Goal: Task Accomplishment & Management: Manage account settings

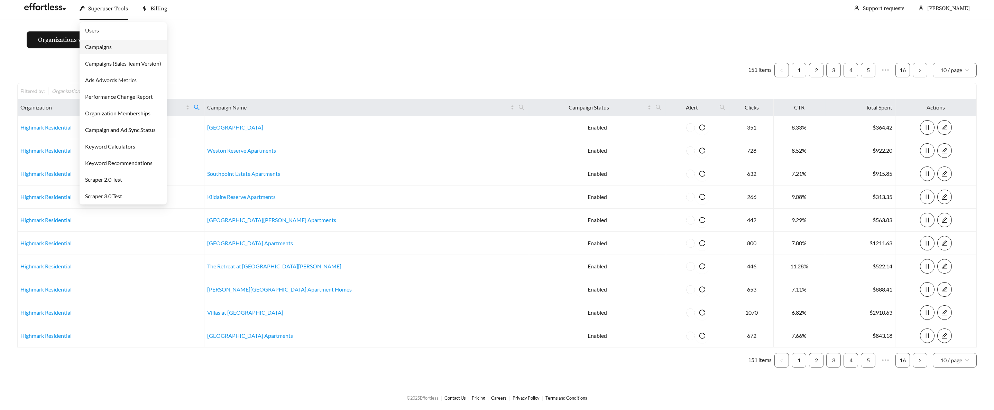
click at [102, 12] on div "Superuser Tools" at bounding box center [104, 9] width 48 height 22
click at [110, 46] on link "Campaigns" at bounding box center [98, 47] width 27 height 7
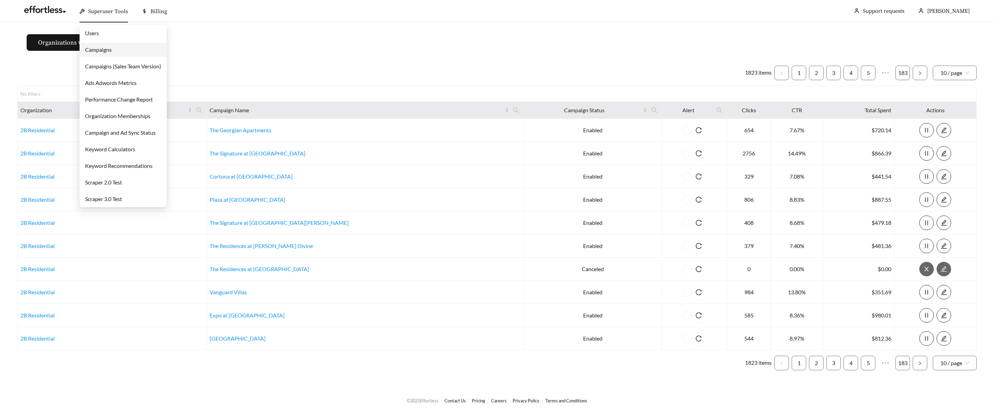
click at [98, 13] on span "Superuser Tools" at bounding box center [108, 11] width 40 height 7
click at [97, 31] on link "Users" at bounding box center [92, 33] width 14 height 7
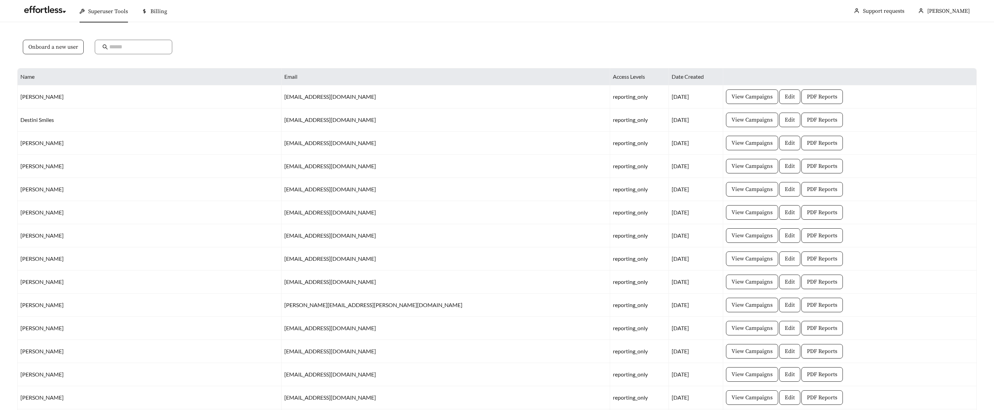
click at [62, 48] on span "Onboard a new user" at bounding box center [53, 47] width 50 height 8
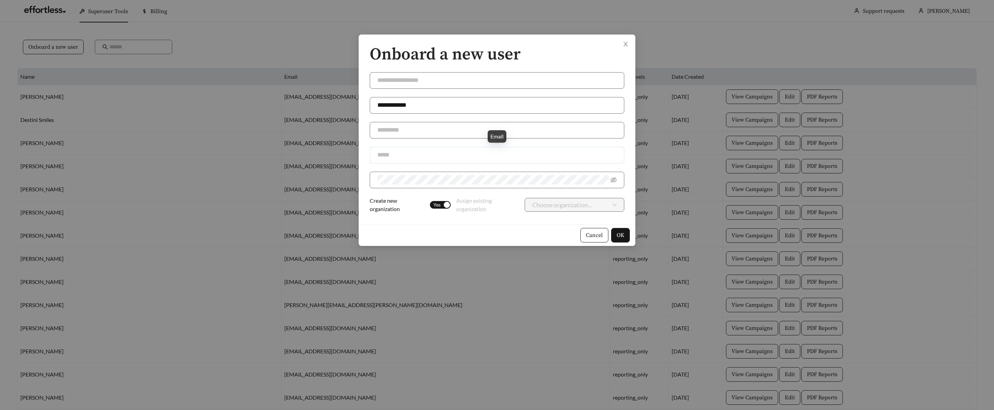
click at [373, 158] on input "text" at bounding box center [497, 155] width 254 height 17
paste input "**********"
type input "**********"
click at [383, 131] on input "text" at bounding box center [497, 130] width 254 height 17
paste input "**********"
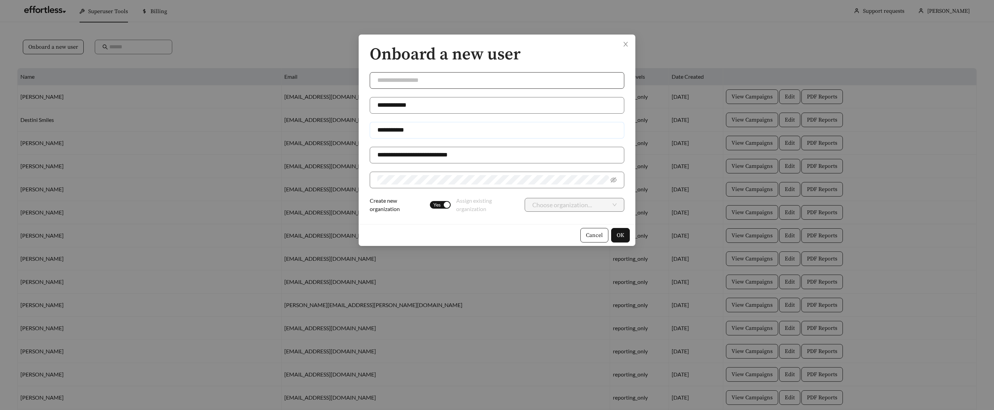
type input "**********"
click at [392, 80] on input "text" at bounding box center [497, 80] width 254 height 17
type input "**********"
drag, startPoint x: 520, startPoint y: 200, endPoint x: 516, endPoint y: 200, distance: 3.8
click at [520, 200] on div "Choose organization..." at bounding box center [571, 205] width 106 height 14
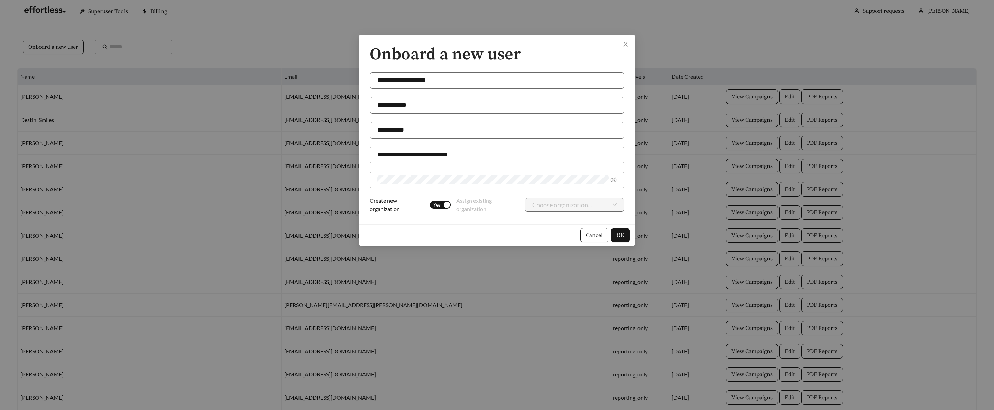
click at [445, 207] on div "button" at bounding box center [447, 205] width 6 height 6
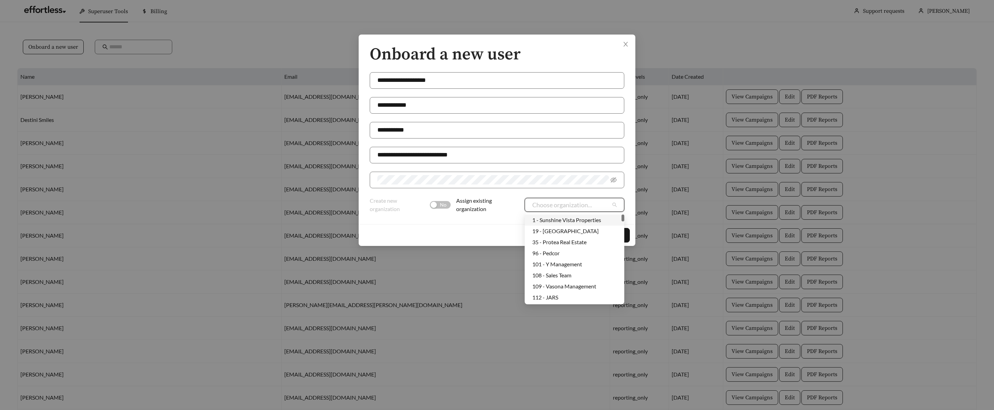
click at [547, 208] on input "search" at bounding box center [571, 204] width 79 height 13
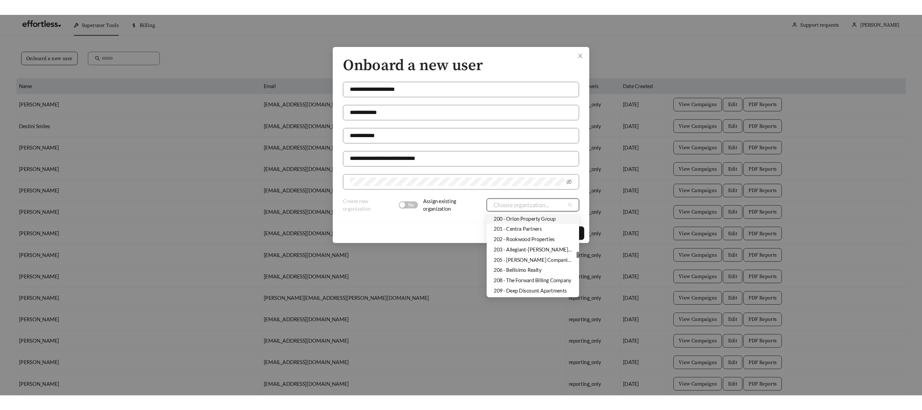
scroll to position [941, 0]
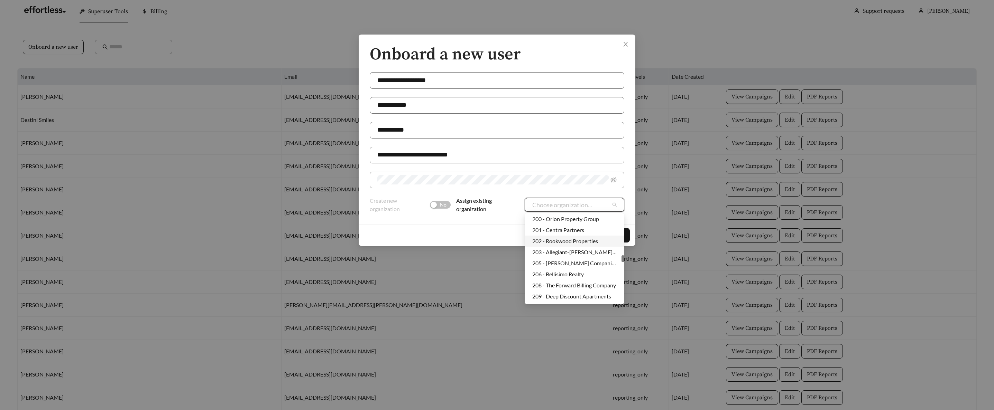
click at [566, 237] on div "202 - Rookwood Properties" at bounding box center [574, 241] width 100 height 11
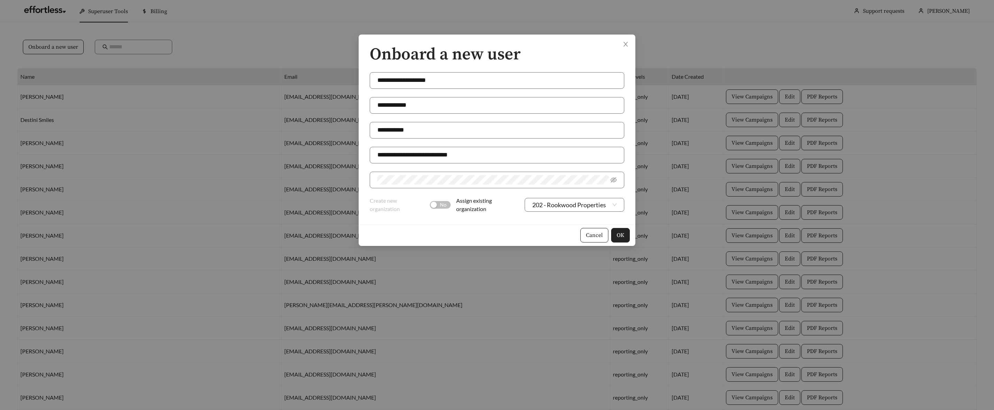
drag, startPoint x: 619, startPoint y: 237, endPoint x: 612, endPoint y: 235, distance: 7.7
click at [619, 237] on span "OK" at bounding box center [620, 235] width 8 height 8
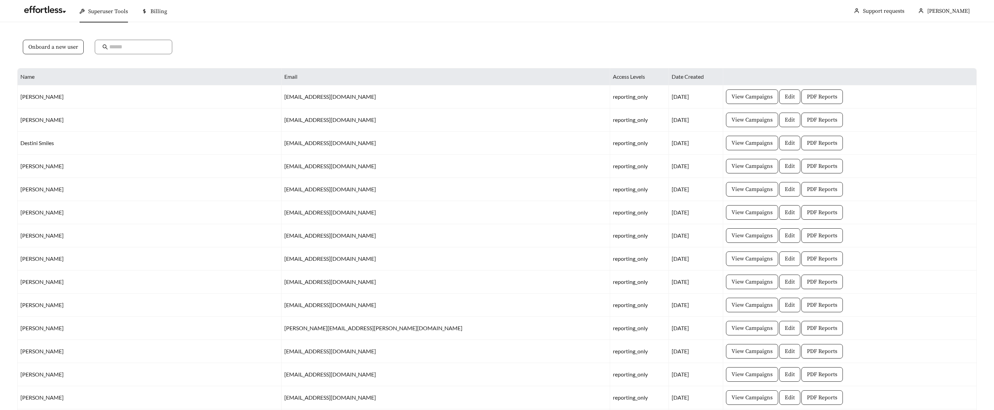
drag, startPoint x: 102, startPoint y: 15, endPoint x: 102, endPoint y: 24, distance: 9.4
click at [101, 15] on span "Superuser Tools" at bounding box center [108, 11] width 40 height 7
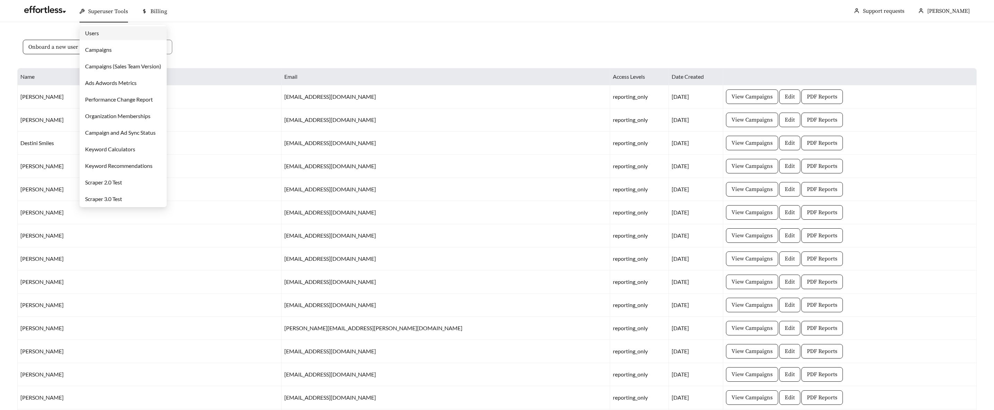
click at [104, 48] on link "Campaigns" at bounding box center [98, 49] width 27 height 7
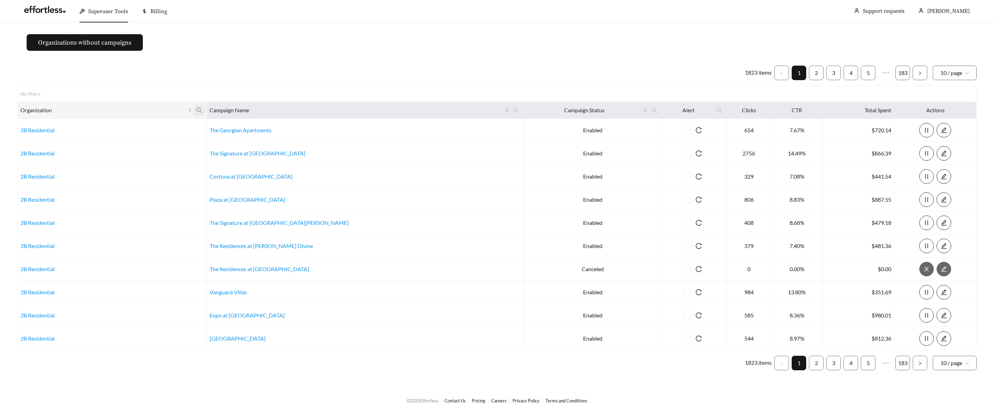
click at [202, 112] on icon "search" at bounding box center [199, 110] width 6 height 6
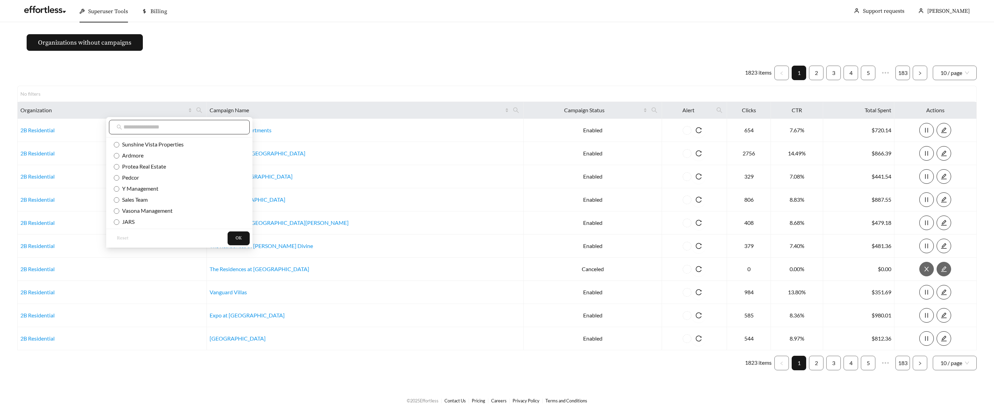
click at [202, 129] on input "text" at bounding box center [182, 127] width 119 height 8
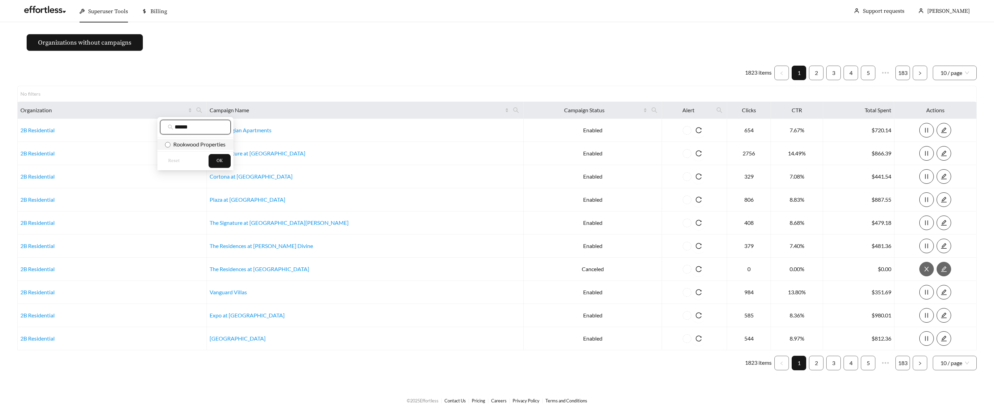
type input "******"
click at [205, 144] on span "Rookwood Properties" at bounding box center [197, 144] width 55 height 7
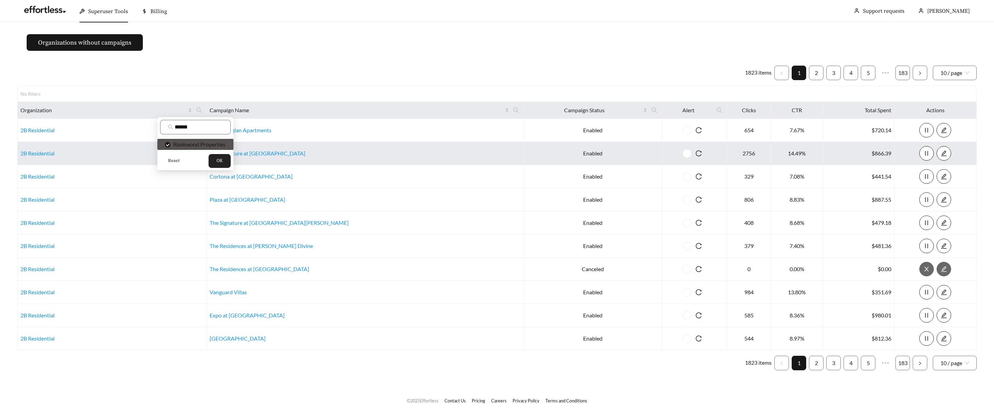
click at [218, 155] on button "OK" at bounding box center [219, 161] width 22 height 14
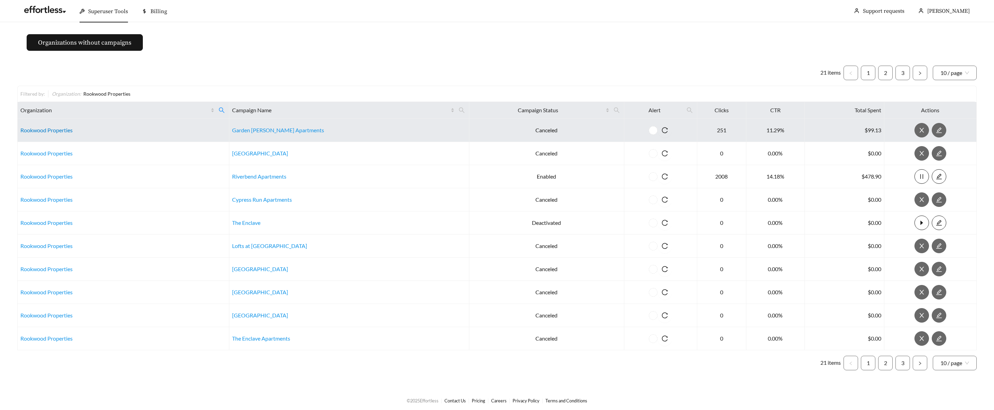
click at [70, 129] on link "Rookwood Properties" at bounding box center [46, 130] width 52 height 7
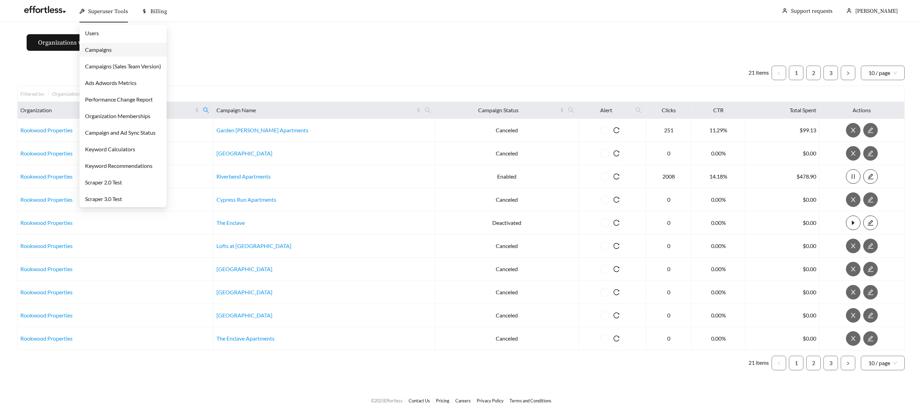
drag, startPoint x: 114, startPoint y: 10, endPoint x: 121, endPoint y: 22, distance: 13.5
click at [113, 11] on span "Superuser Tools" at bounding box center [108, 11] width 40 height 7
click at [112, 49] on link "Campaigns" at bounding box center [98, 49] width 27 height 7
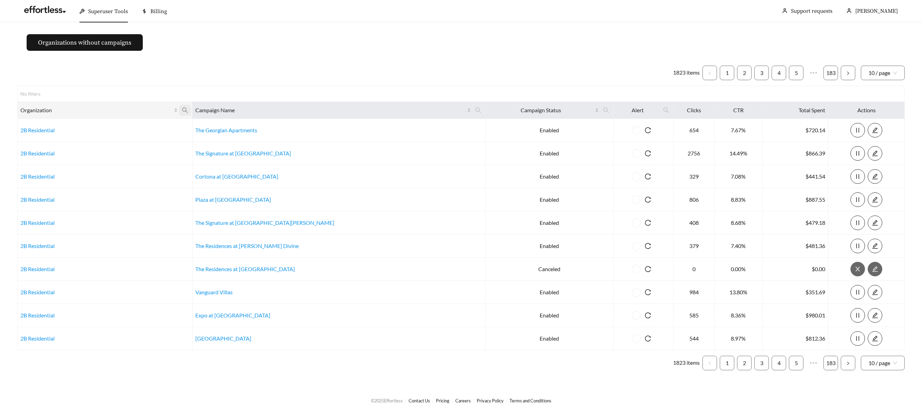
click at [188, 108] on icon "search" at bounding box center [185, 110] width 6 height 6
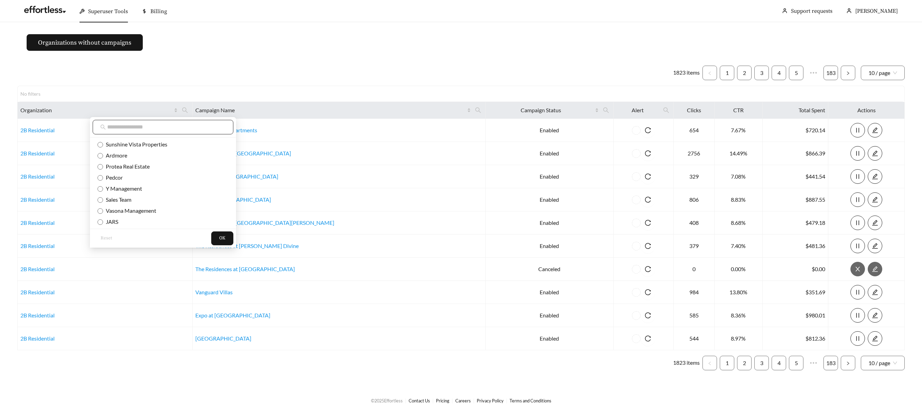
click at [178, 127] on input "text" at bounding box center [166, 127] width 119 height 8
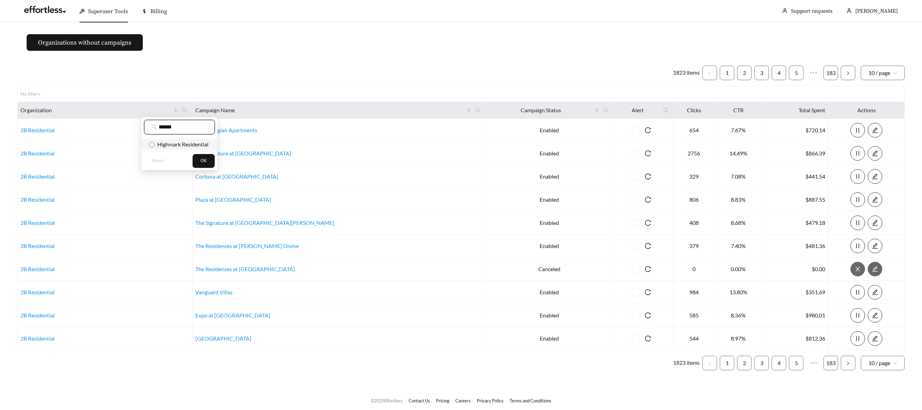
type input "******"
click at [191, 147] on span "Highmark Residential" at bounding box center [182, 144] width 54 height 7
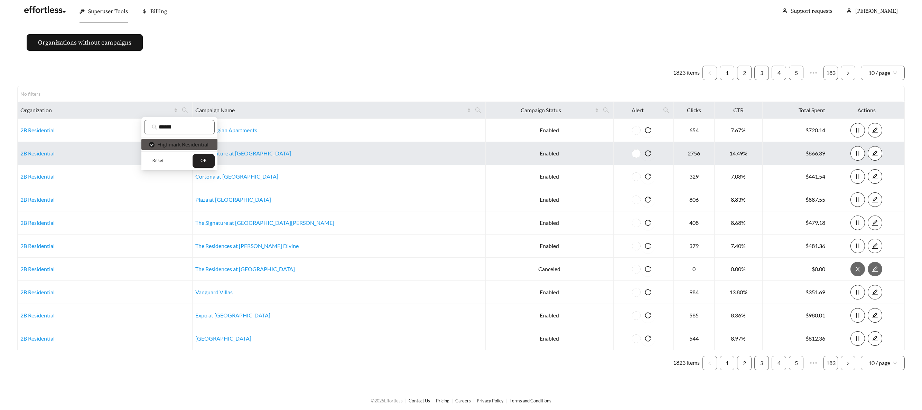
click at [205, 158] on span "OK" at bounding box center [204, 161] width 6 height 7
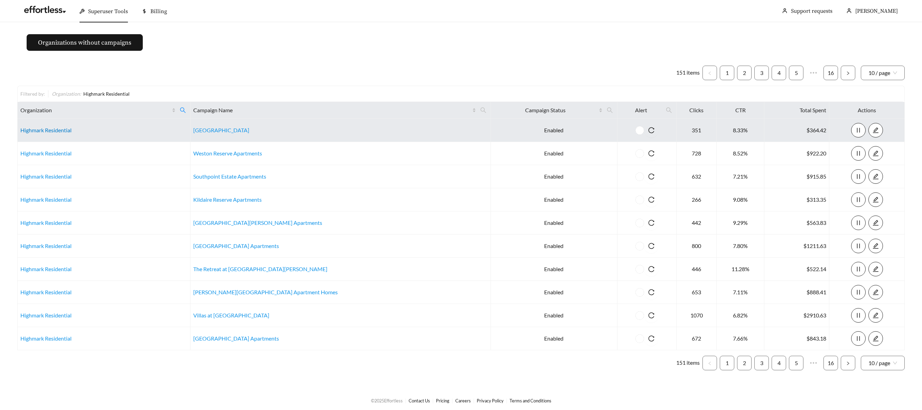
click at [42, 131] on link "Highmark Residential" at bounding box center [45, 130] width 51 height 7
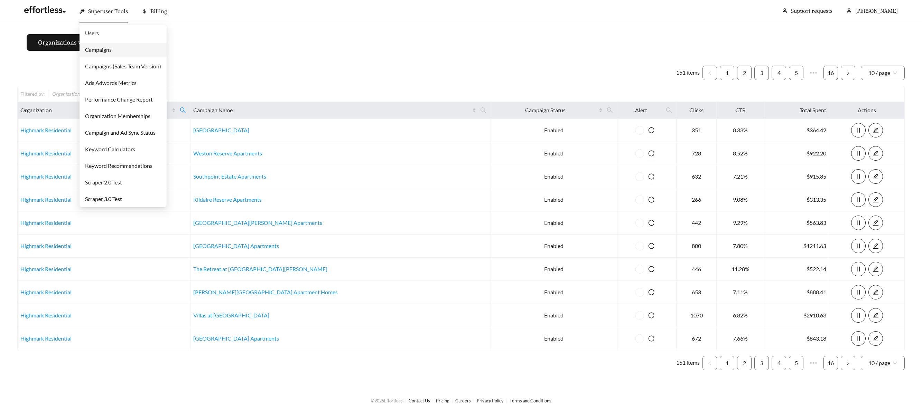
drag, startPoint x: 112, startPoint y: 13, endPoint x: 112, endPoint y: 30, distance: 16.9
click at [112, 14] on span "Superuser Tools" at bounding box center [108, 11] width 40 height 7
click at [106, 50] on link "Campaigns" at bounding box center [98, 49] width 27 height 7
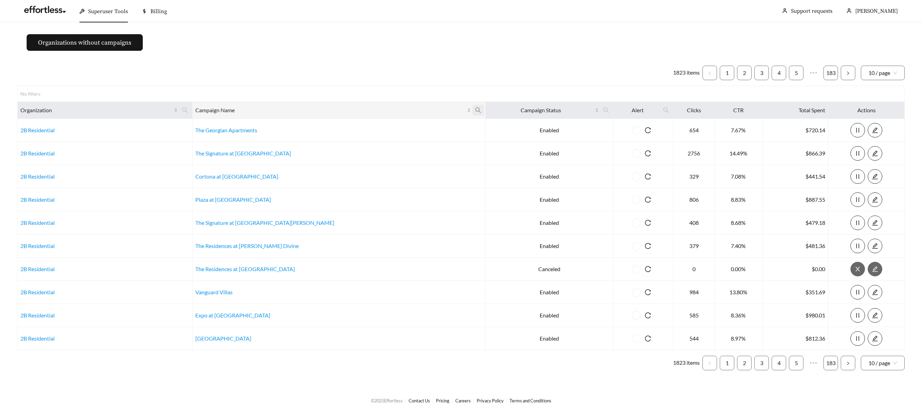
click at [475, 110] on icon "search" at bounding box center [478, 110] width 6 height 6
click at [356, 127] on input "text" at bounding box center [374, 127] width 71 height 15
paste input "********"
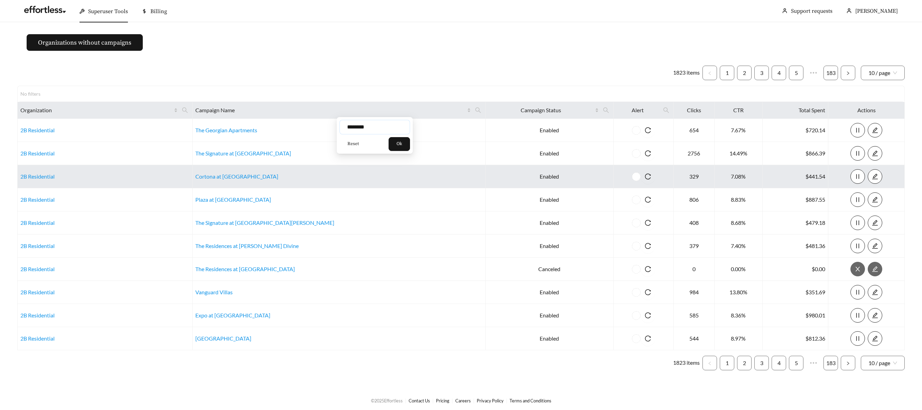
type input "********"
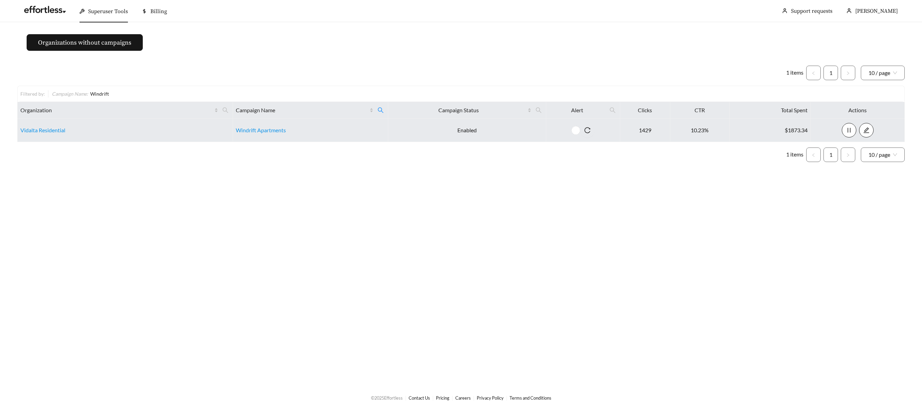
click at [273, 125] on td "Windrift Apartments" at bounding box center [310, 130] width 155 height 23
click at [271, 128] on link "Windrift Apartments" at bounding box center [261, 130] width 50 height 7
click at [24, 132] on link "Vidalta Residential" at bounding box center [42, 130] width 45 height 7
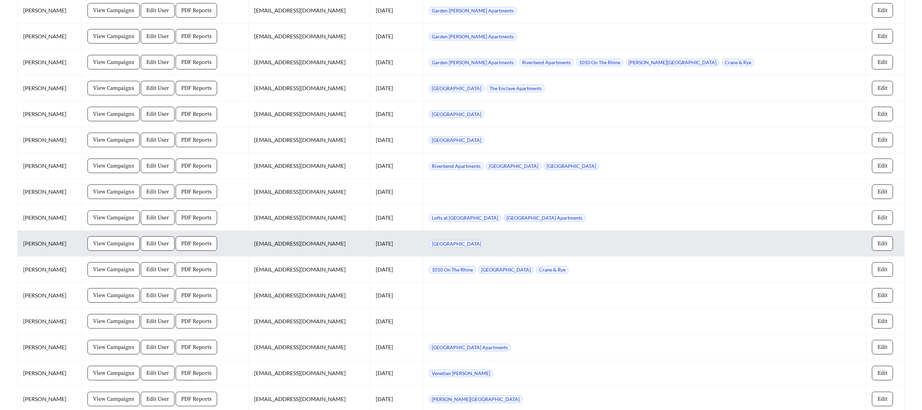
scroll to position [928, 0]
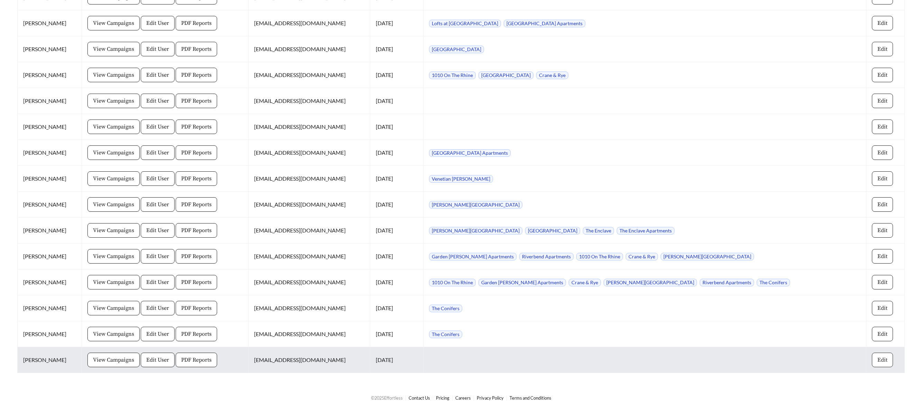
click at [873, 364] on button "Edit" at bounding box center [882, 360] width 21 height 15
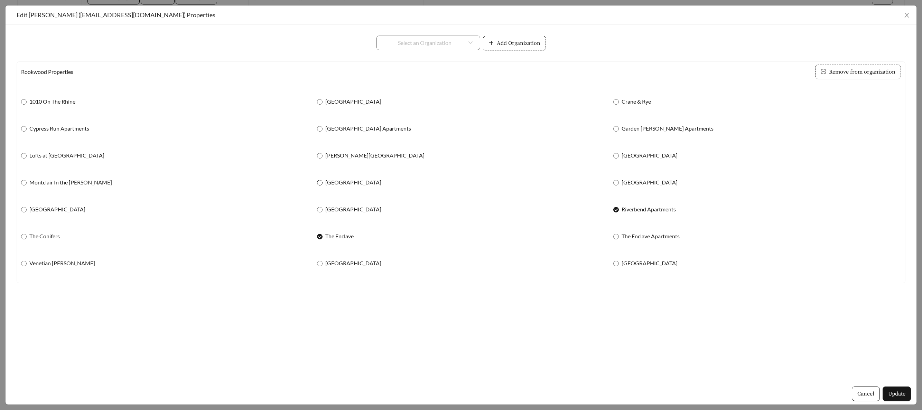
click at [324, 181] on span "North Park Townhomes" at bounding box center [354, 182] width 62 height 8
click at [894, 396] on span "Update" at bounding box center [896, 394] width 17 height 8
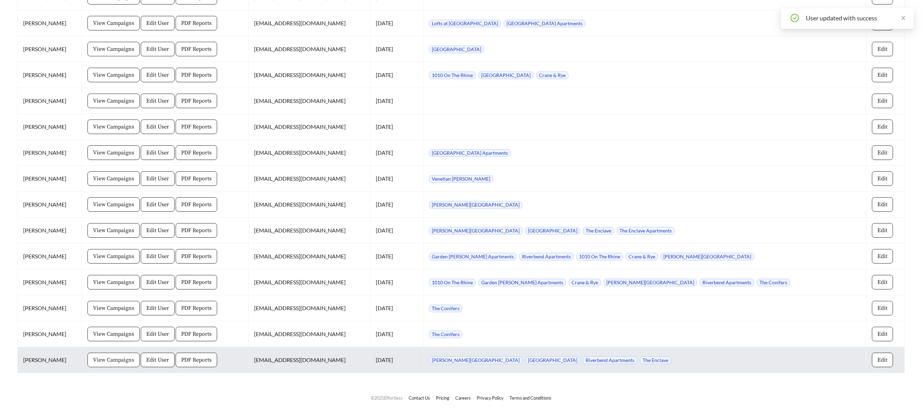
click at [120, 361] on span "View Campaigns" at bounding box center [113, 360] width 41 height 8
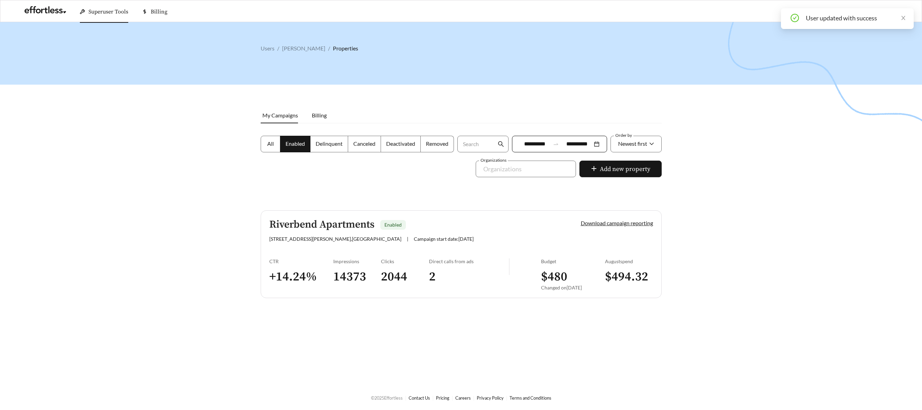
click at [272, 146] on span "All" at bounding box center [270, 143] width 7 height 7
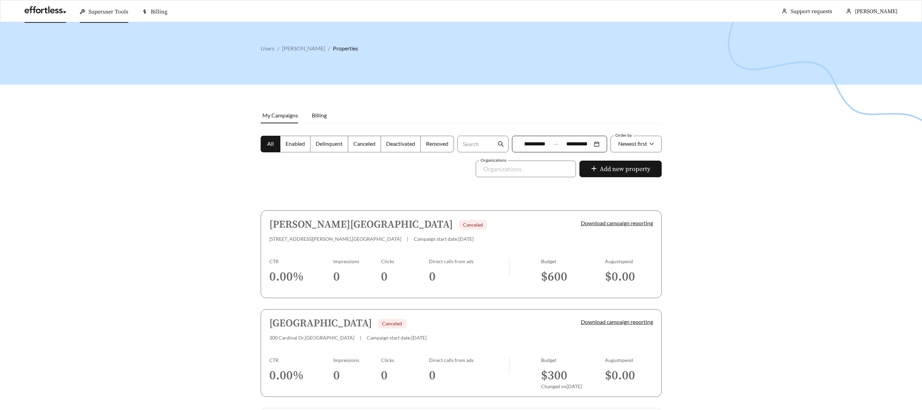
scroll to position [928, 0]
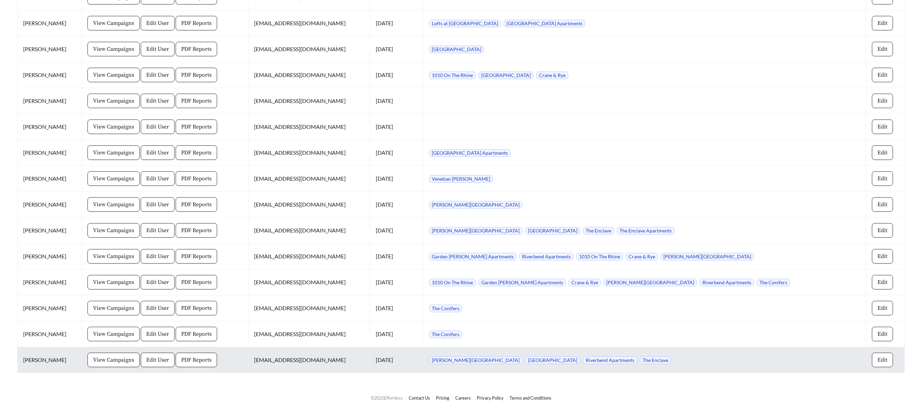
click at [877, 360] on span "Edit" at bounding box center [882, 360] width 10 height 8
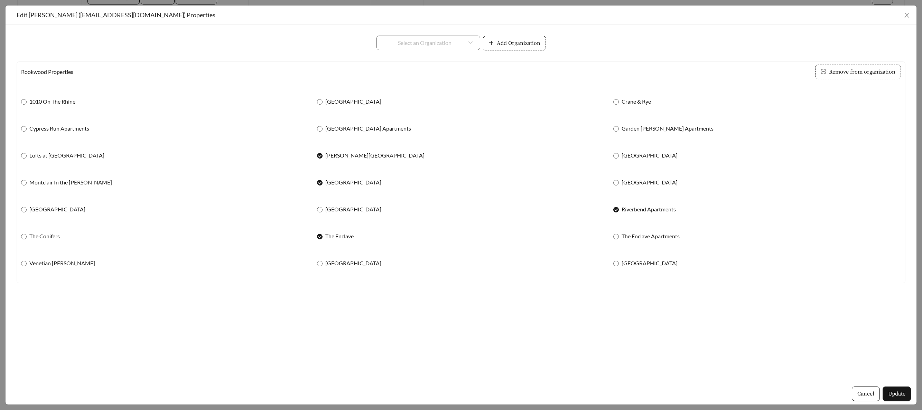
drag, startPoint x: 319, startPoint y: 160, endPoint x: 320, endPoint y: 164, distance: 3.8
click at [319, 160] on div "Markwell Village" at bounding box center [461, 155] width 288 height 15
click at [318, 152] on label "Markwell Village" at bounding box center [372, 155] width 110 height 8
click at [324, 235] on label "The Enclave" at bounding box center [336, 236] width 39 height 8
click at [887, 394] on button "Update" at bounding box center [897, 394] width 28 height 15
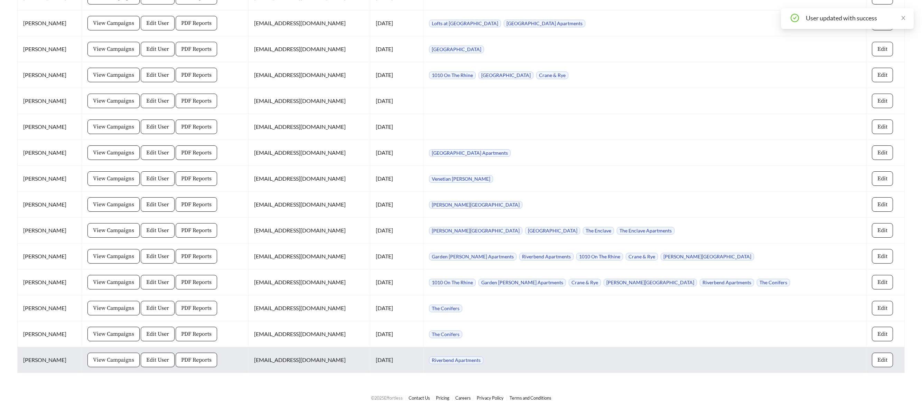
click at [122, 364] on span "View Campaigns" at bounding box center [113, 360] width 41 height 8
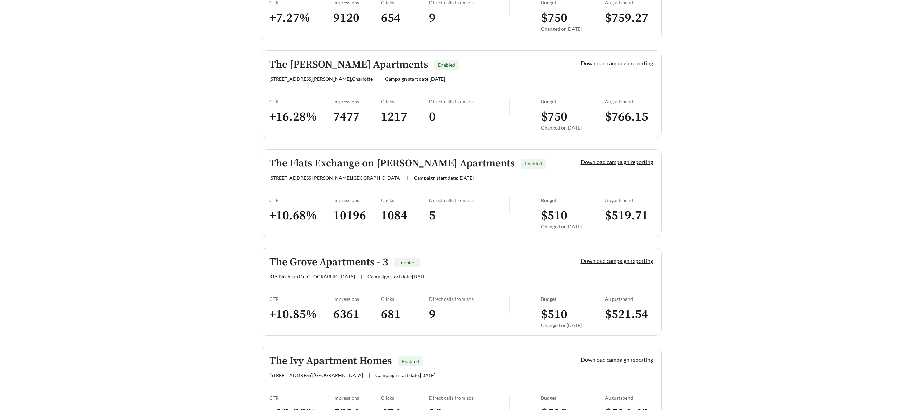
scroll to position [1552, 0]
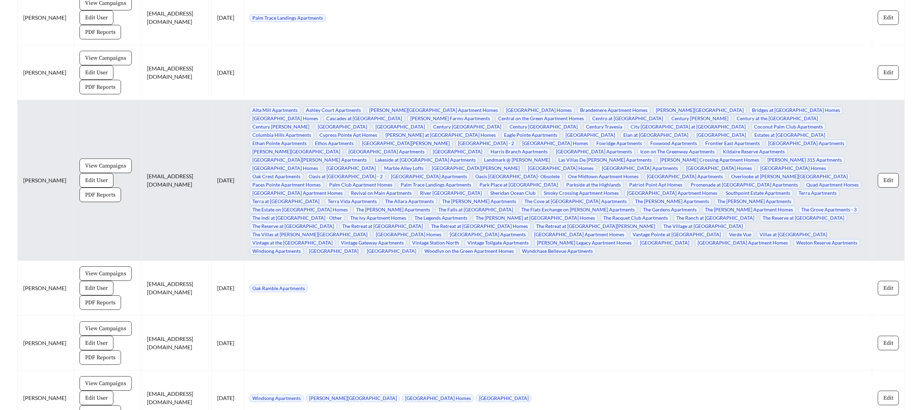
scroll to position [4132, 0]
click at [90, 161] on span "View Campaigns" at bounding box center [105, 165] width 41 height 8
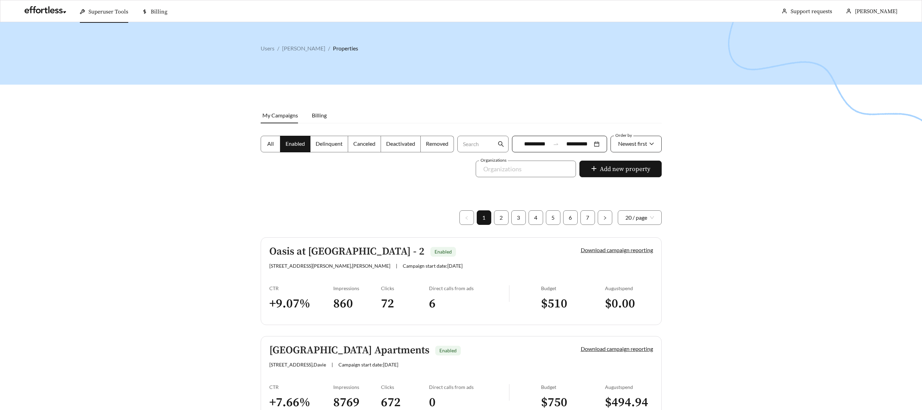
click at [646, 146] on span "Newest first" at bounding box center [632, 143] width 29 height 7
drag, startPoint x: 627, startPoint y: 181, endPoint x: 615, endPoint y: 169, distance: 17.8
click at [627, 181] on div "A-Z" at bounding box center [635, 183] width 37 height 8
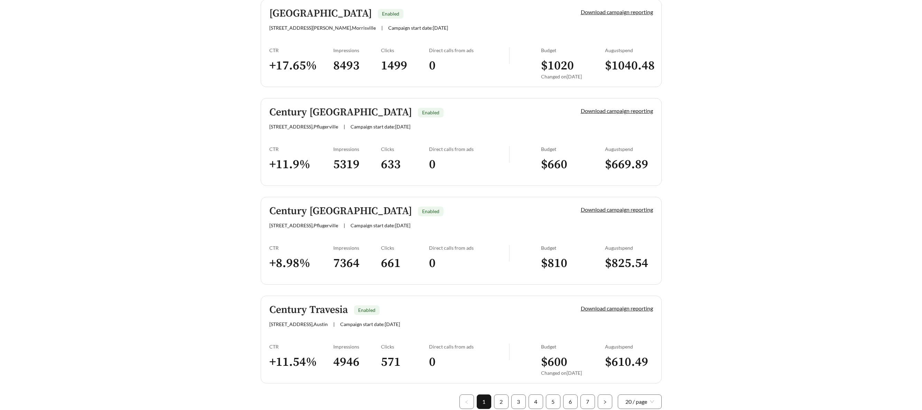
scroll to position [1856, 0]
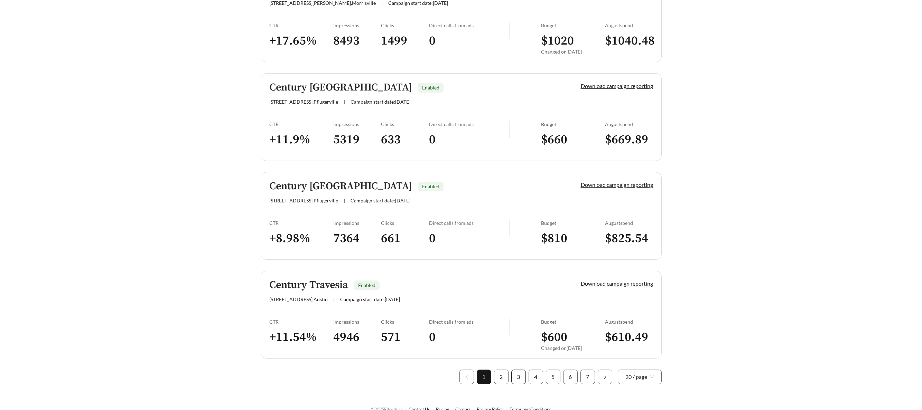
click at [516, 370] on link "3" at bounding box center [519, 377] width 14 height 14
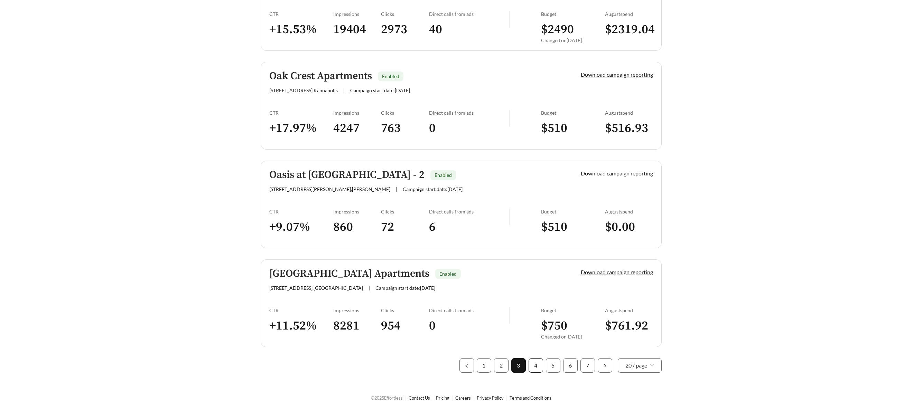
click at [535, 365] on link "4" at bounding box center [536, 366] width 14 height 14
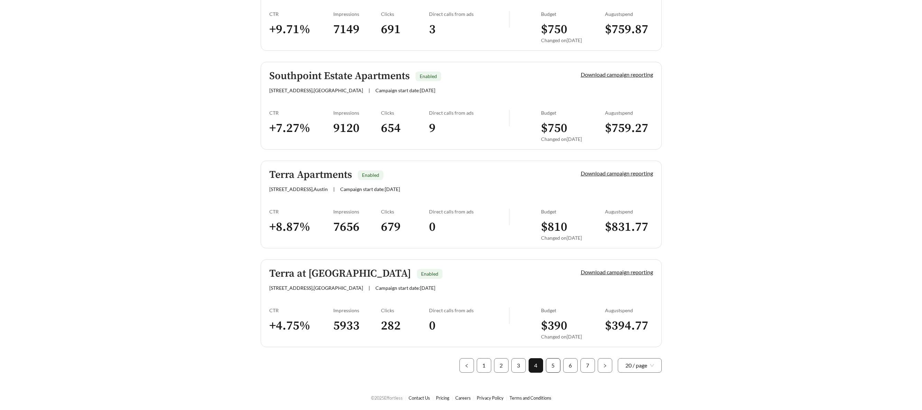
click at [551, 366] on link "5" at bounding box center [553, 366] width 14 height 14
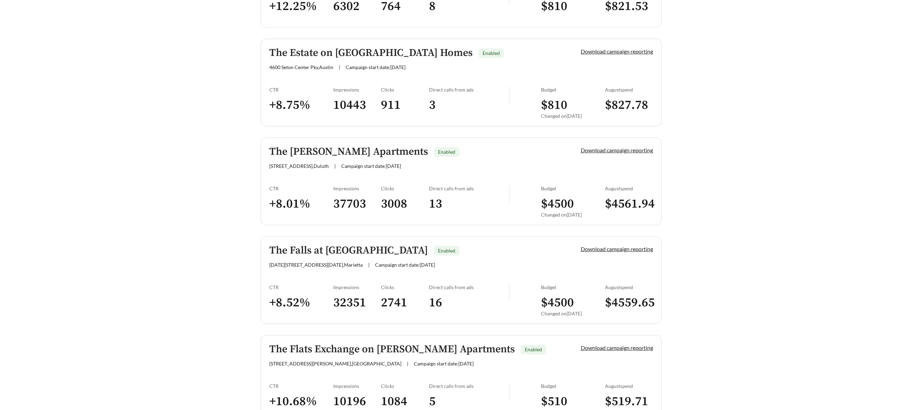
scroll to position [668, 0]
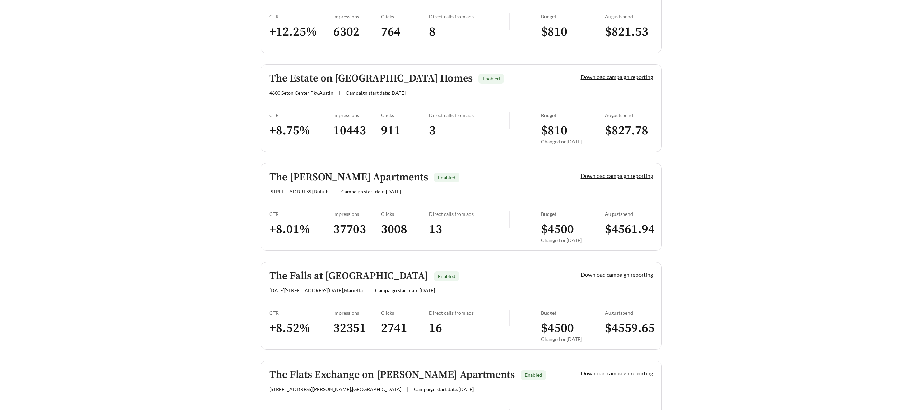
click at [339, 179] on h5 "The Everett Apartments" at bounding box center [348, 177] width 159 height 11
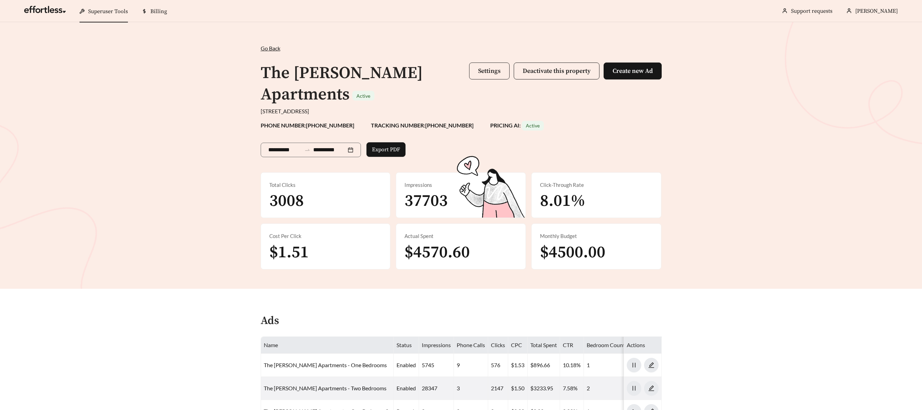
click at [486, 74] on span "Settings" at bounding box center [489, 71] width 22 height 8
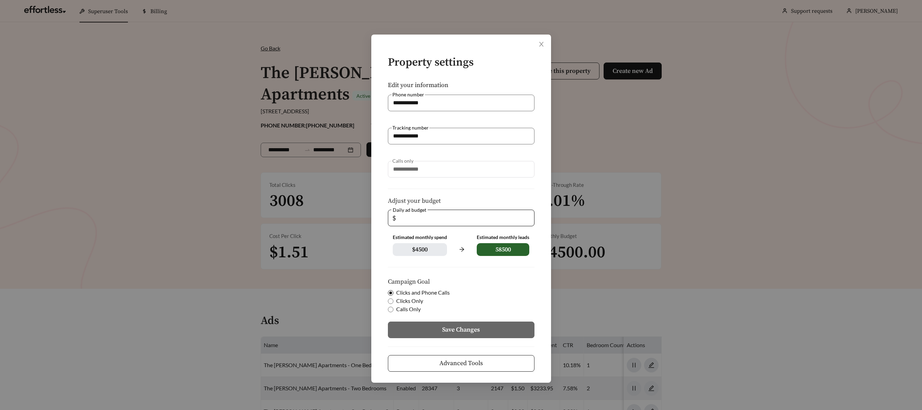
drag, startPoint x: 417, startPoint y: 217, endPoint x: 361, endPoint y: 216, distance: 55.7
click at [362, 216] on div "**********" at bounding box center [461, 205] width 922 height 410
type input "*"
type input "**"
click at [446, 331] on span "Save Changes" at bounding box center [461, 329] width 38 height 9
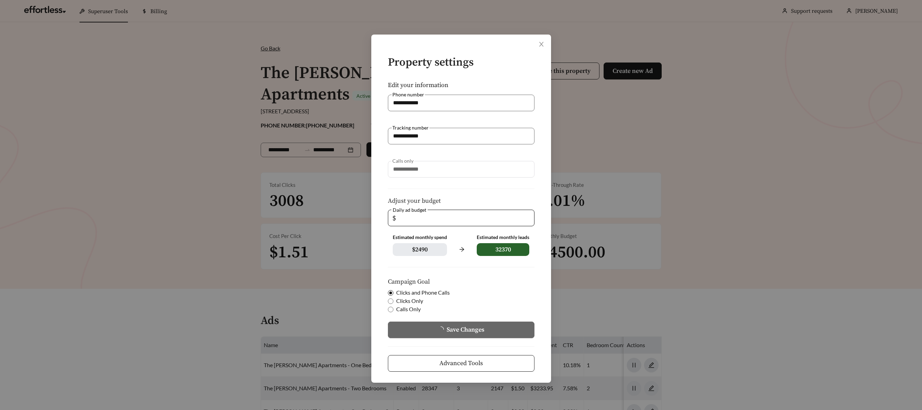
click at [447, 330] on span "Save Changes" at bounding box center [466, 329] width 38 height 9
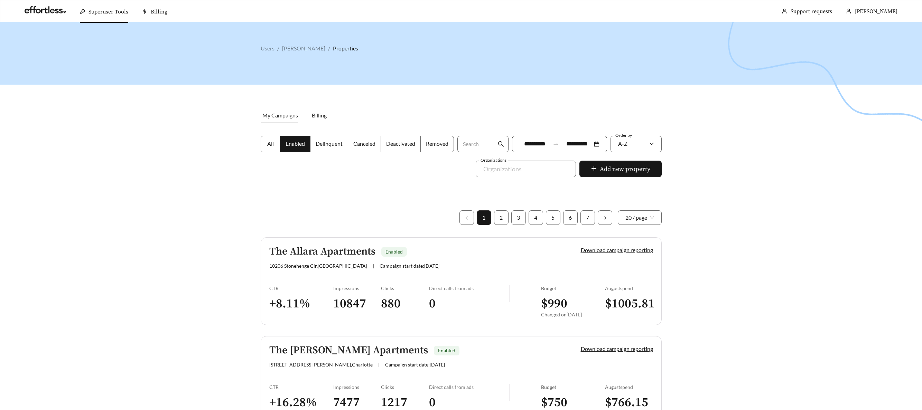
click at [485, 216] on link "1" at bounding box center [484, 218] width 14 height 14
drag, startPoint x: 487, startPoint y: 214, endPoint x: 538, endPoint y: 215, distance: 50.8
click at [487, 214] on link "1" at bounding box center [484, 218] width 14 height 14
click at [556, 216] on link "5" at bounding box center [553, 218] width 14 height 14
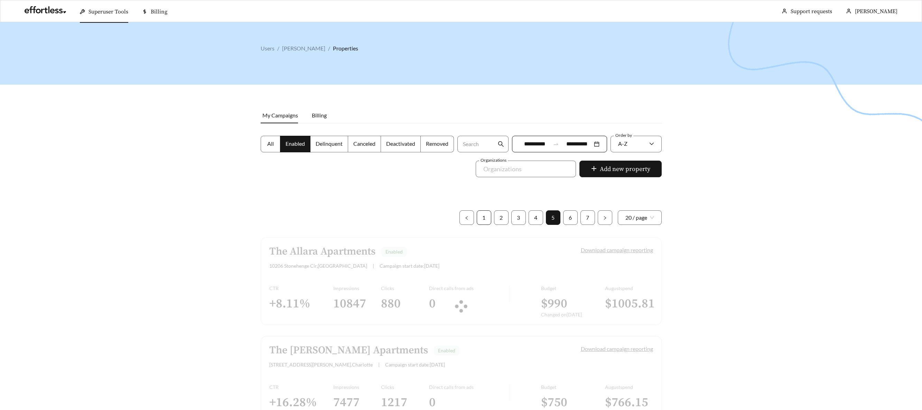
click at [484, 217] on link "1" at bounding box center [484, 218] width 14 height 14
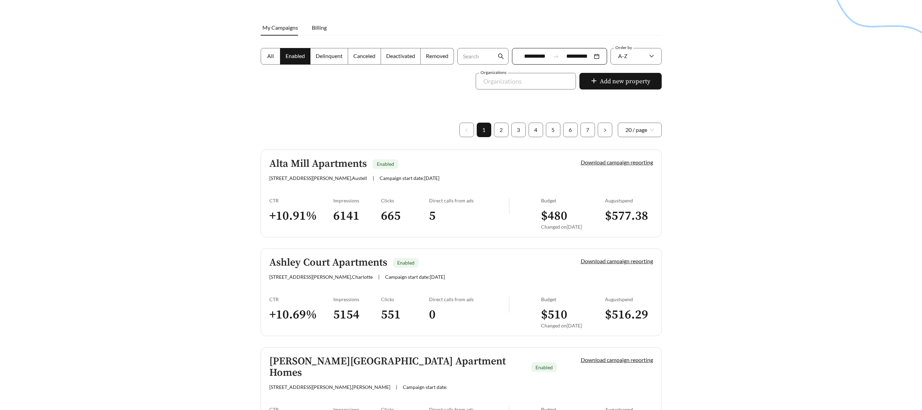
scroll to position [89, 0]
click at [325, 160] on h5 "Alta Mill Apartments" at bounding box center [317, 162] width 97 height 11
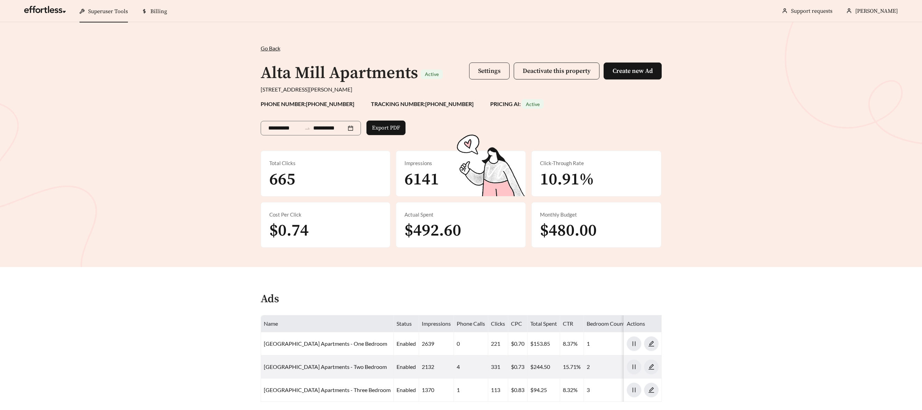
click at [491, 69] on span "Settings" at bounding box center [489, 71] width 22 height 8
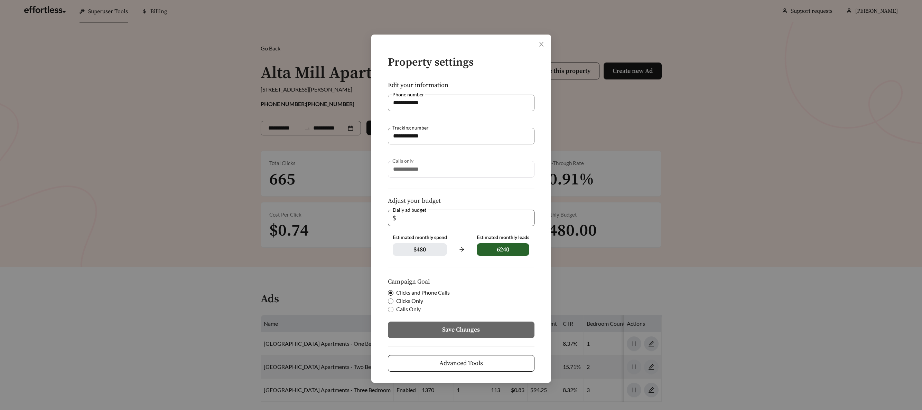
drag, startPoint x: 375, startPoint y: 213, endPoint x: 370, endPoint y: 213, distance: 5.5
click at [370, 213] on div "**********" at bounding box center [461, 205] width 922 height 410
type input "*"
type input "**"
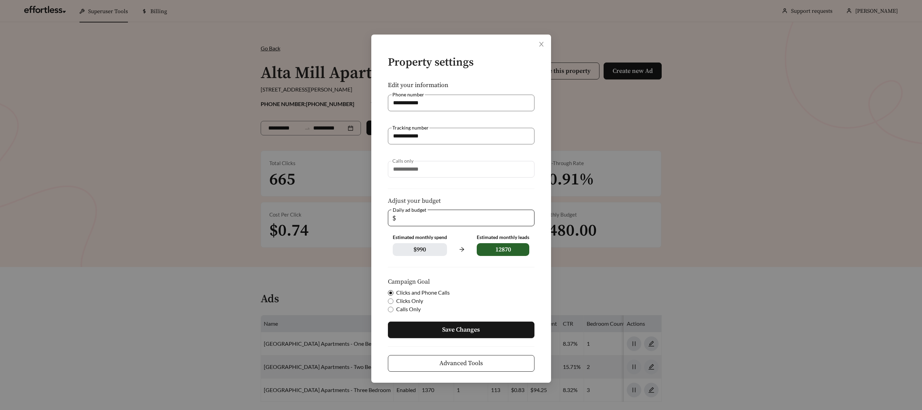
click at [467, 332] on span "Save Changes" at bounding box center [461, 329] width 38 height 9
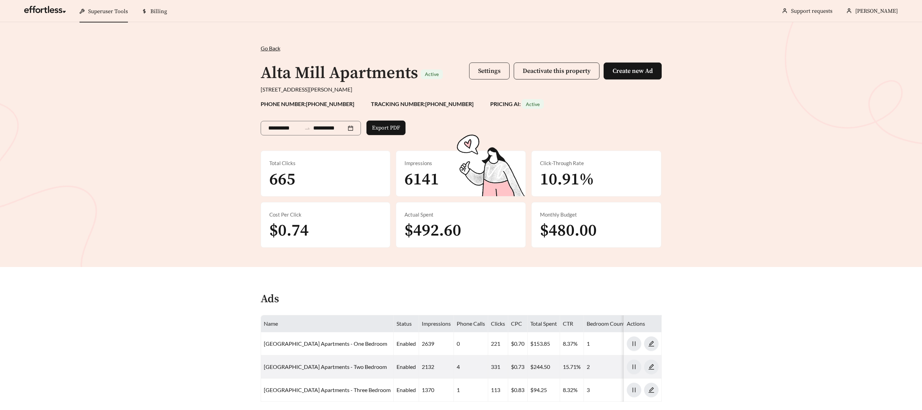
click at [493, 76] on button "Settings" at bounding box center [489, 71] width 40 height 17
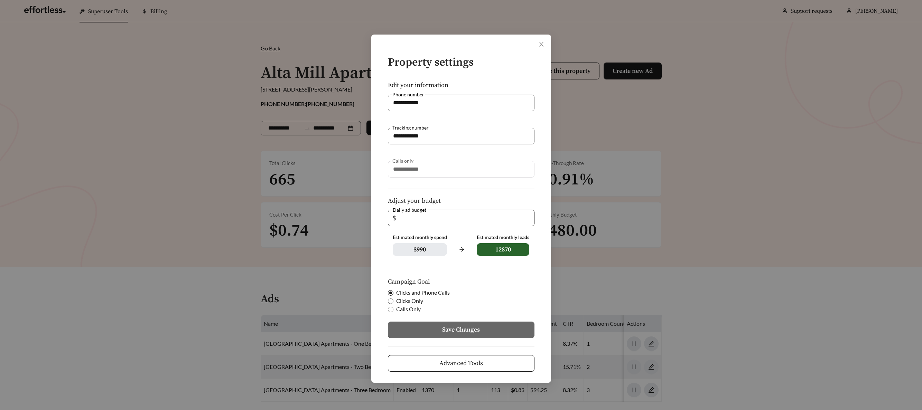
click at [471, 369] on button "Advanced Tools" at bounding box center [461, 363] width 147 height 17
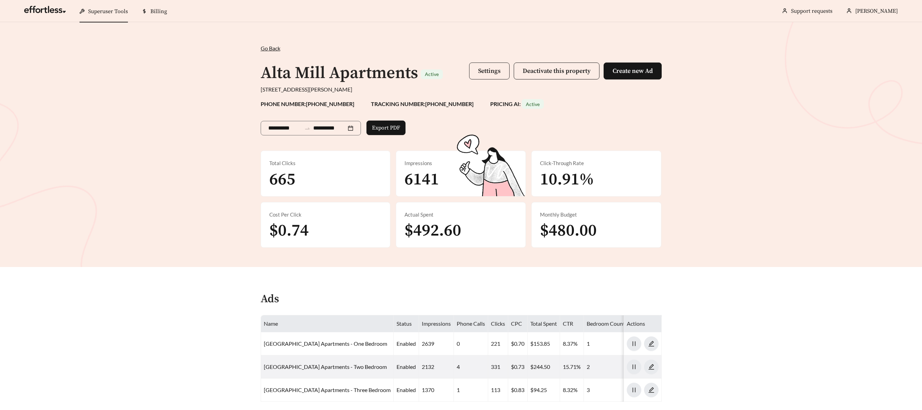
click at [490, 73] on span "Settings" at bounding box center [489, 71] width 22 height 8
click at [490, 70] on span "Settings" at bounding box center [489, 71] width 22 height 8
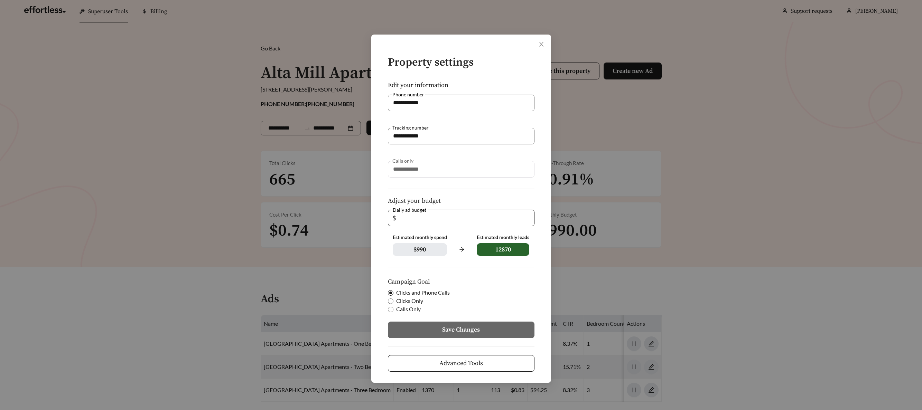
drag, startPoint x: 359, startPoint y: 213, endPoint x: 355, endPoint y: 213, distance: 3.5
click at [356, 213] on div "**********" at bounding box center [461, 205] width 922 height 410
type input "**"
click at [439, 330] on button "Save Changes" at bounding box center [461, 330] width 147 height 17
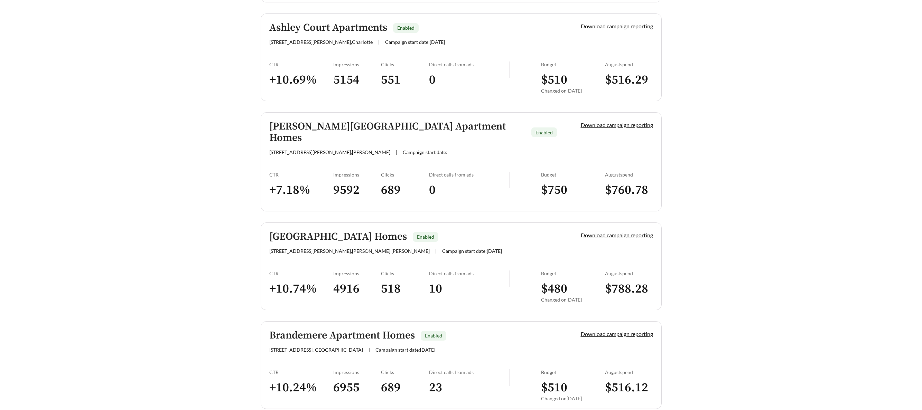
scroll to position [324, 0]
click at [343, 231] on h5 "[GEOGRAPHIC_DATA] Homes" at bounding box center [338, 236] width 138 height 11
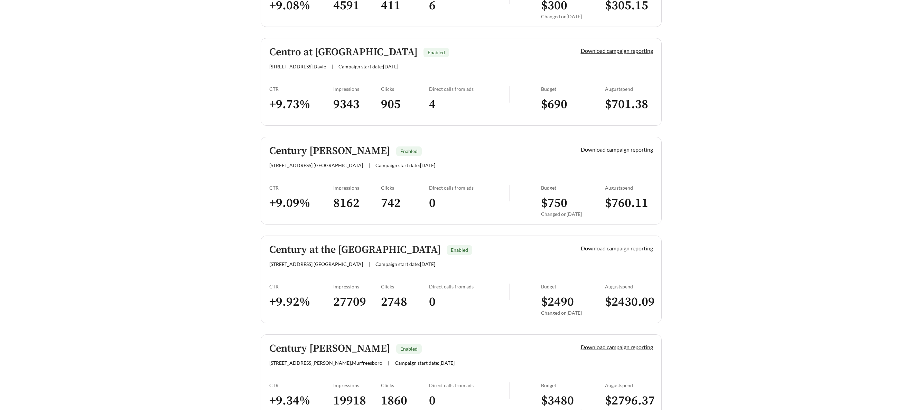
scroll to position [1321, 0]
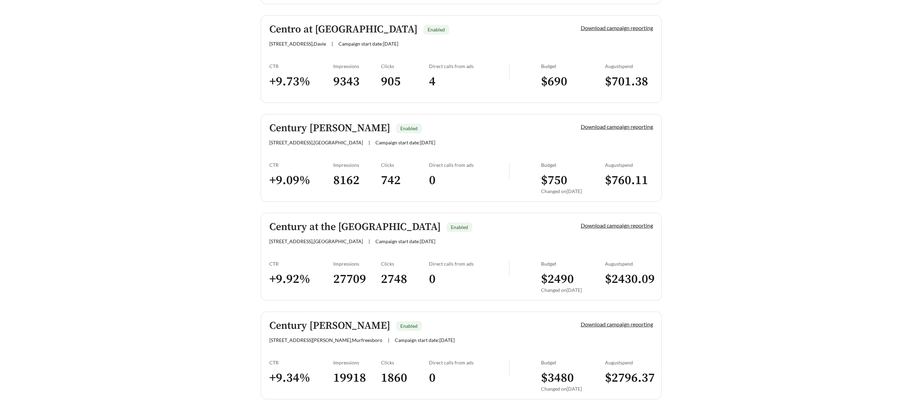
click at [346, 222] on h5 "Century at the [GEOGRAPHIC_DATA]" at bounding box center [354, 227] width 171 height 11
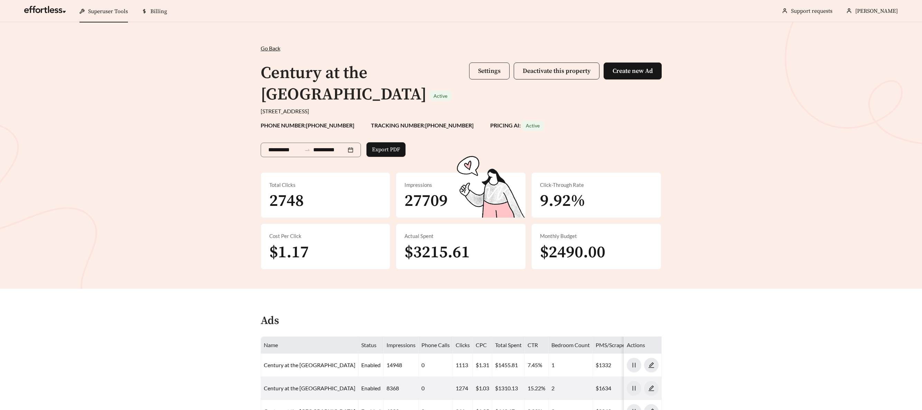
click at [475, 73] on button "Settings" at bounding box center [489, 71] width 40 height 17
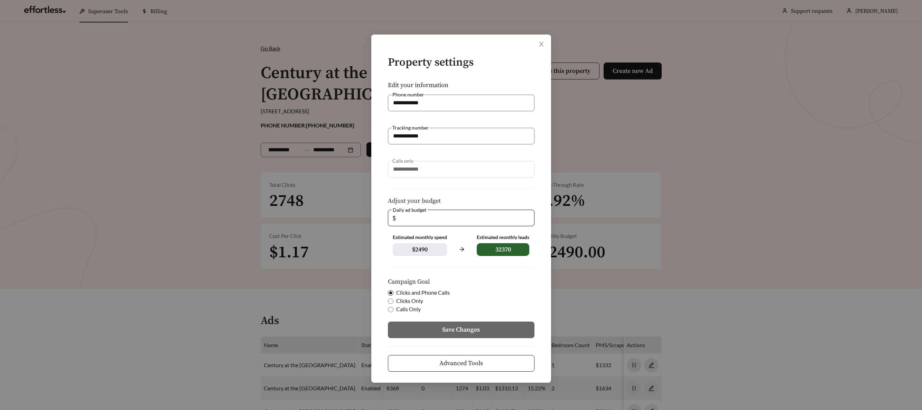
drag, startPoint x: 416, startPoint y: 219, endPoint x: 375, endPoint y: 216, distance: 41.3
click at [375, 216] on div "**********" at bounding box center [461, 209] width 180 height 348
click at [441, 331] on button "Save Changes" at bounding box center [461, 330] width 147 height 17
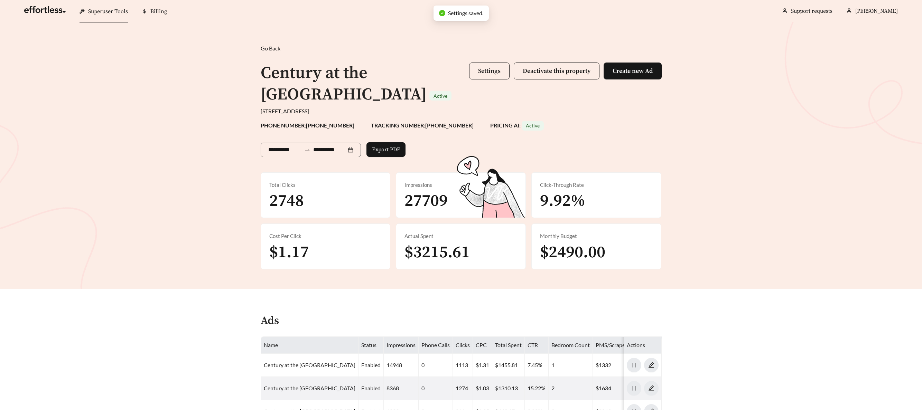
click at [501, 77] on button "Settings" at bounding box center [489, 71] width 40 height 17
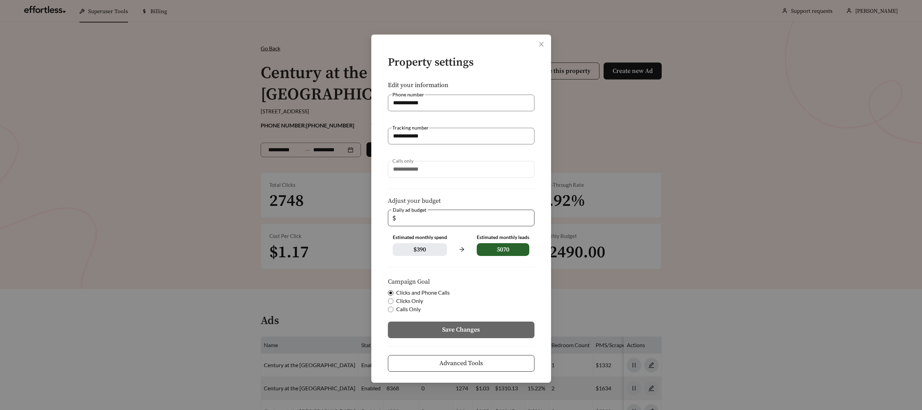
drag, startPoint x: 411, startPoint y: 220, endPoint x: 400, endPoint y: 220, distance: 10.4
click at [401, 220] on input "**" at bounding box center [463, 218] width 133 height 16
type input "**"
click at [444, 329] on span "Save Changes" at bounding box center [461, 329] width 38 height 9
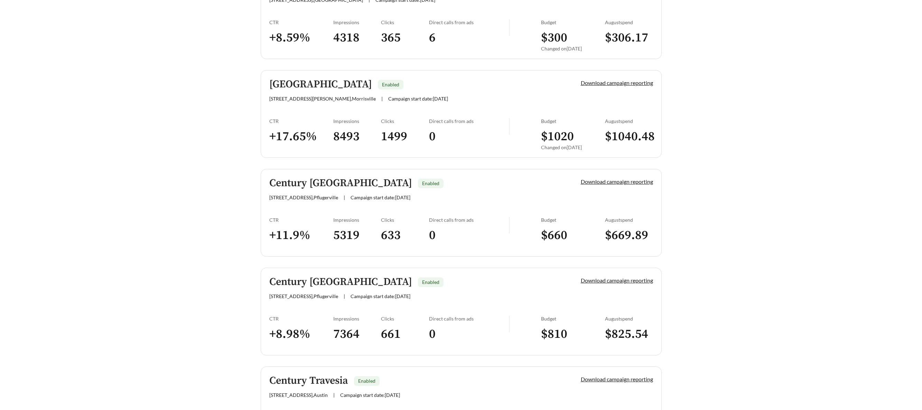
scroll to position [1856, 0]
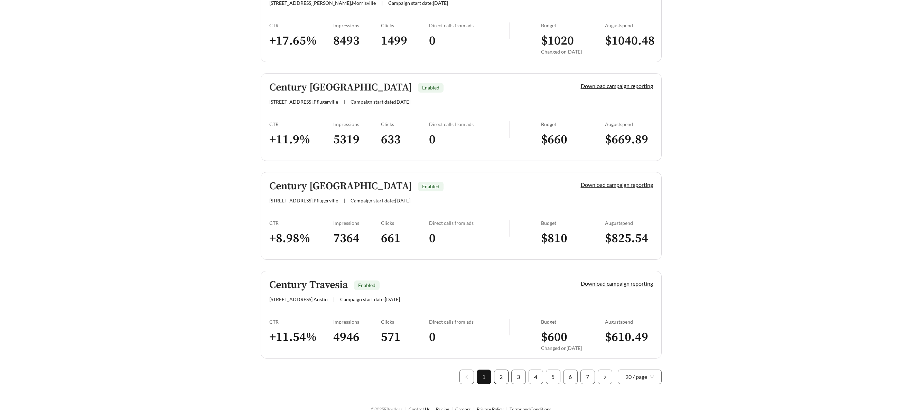
click at [501, 370] on link "2" at bounding box center [501, 377] width 14 height 14
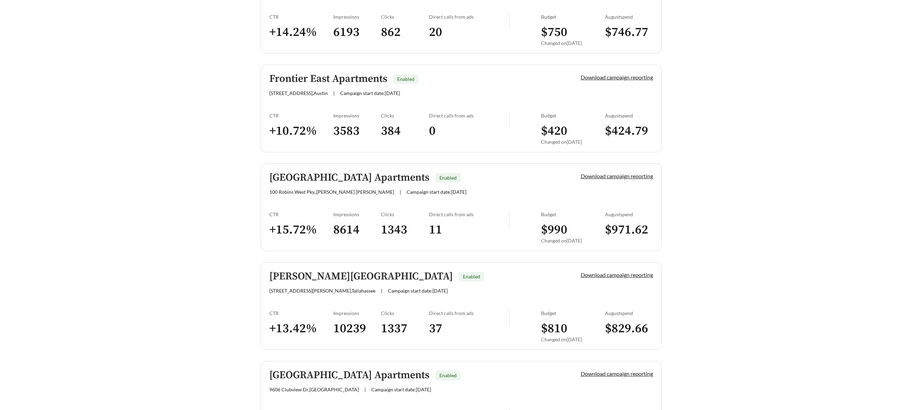
scroll to position [1754, 0]
click at [355, 181] on h5 "[GEOGRAPHIC_DATA] Apartments" at bounding box center [349, 178] width 160 height 11
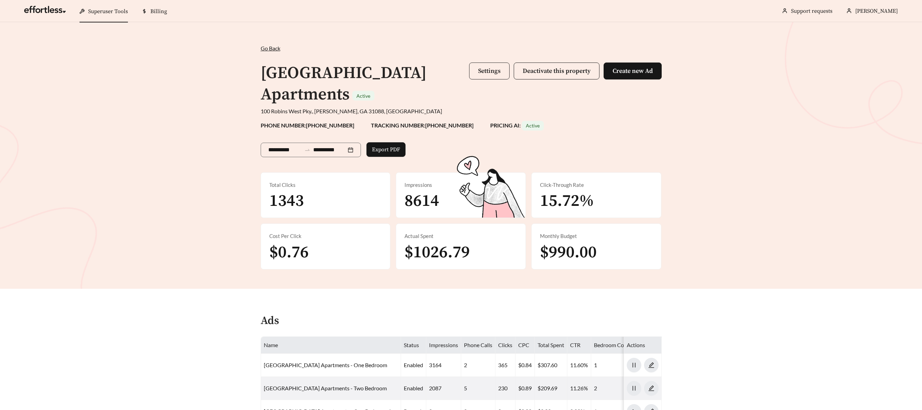
click at [487, 74] on span "Settings" at bounding box center [489, 71] width 22 height 8
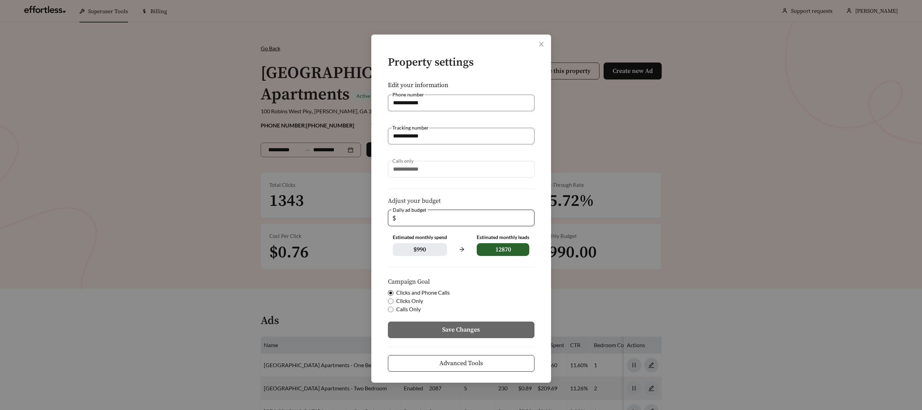
drag, startPoint x: 410, startPoint y: 219, endPoint x: 382, endPoint y: 217, distance: 28.0
click at [383, 217] on form "**********" at bounding box center [461, 214] width 158 height 315
type input "*"
type input "**"
click at [464, 333] on span "Save Changes" at bounding box center [461, 329] width 38 height 9
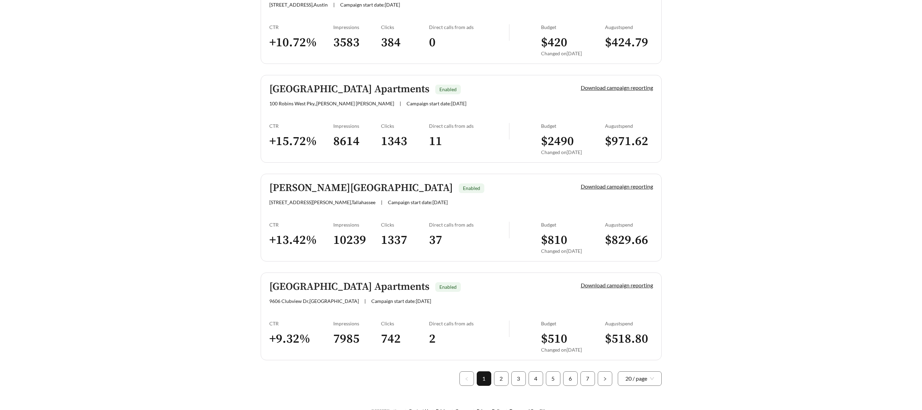
scroll to position [1856, 0]
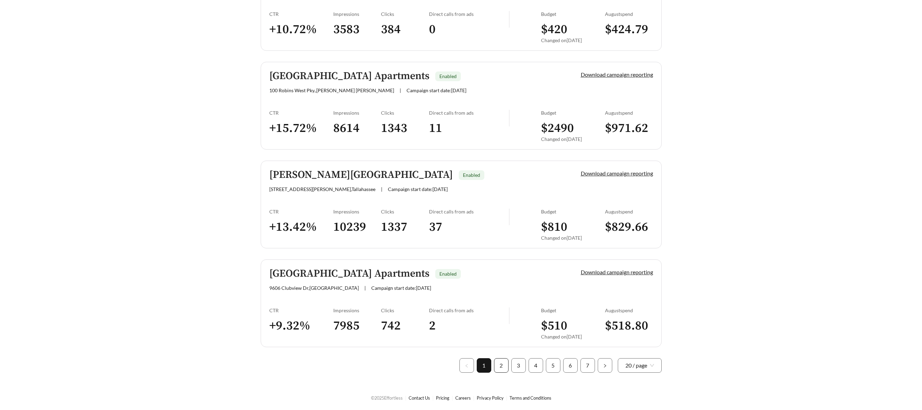
click at [503, 365] on link "2" at bounding box center [501, 366] width 14 height 14
click at [520, 366] on link "3" at bounding box center [519, 366] width 14 height 14
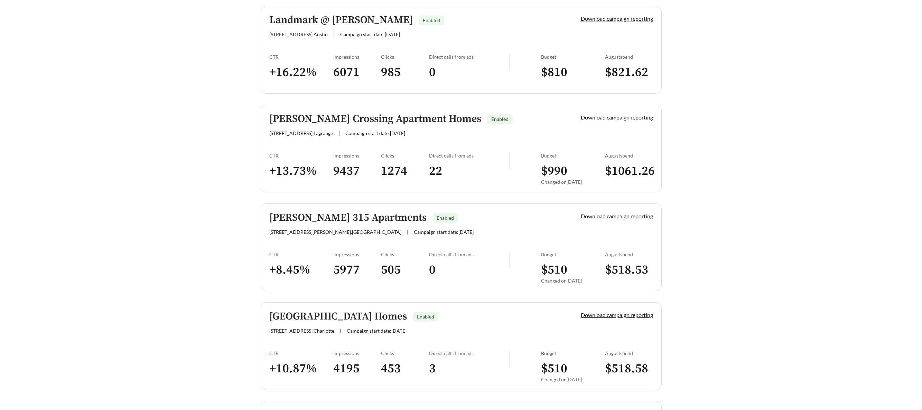
scroll to position [927, 0]
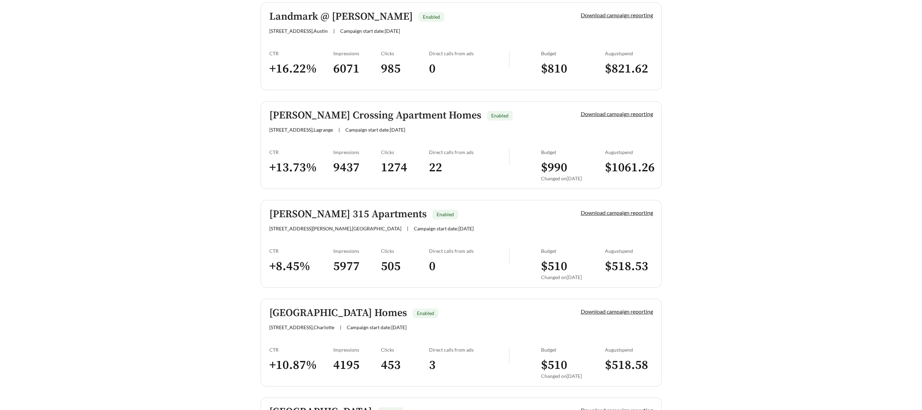
click at [323, 115] on h5 "Lee's Crossing Apartment Homes" at bounding box center [375, 115] width 212 height 11
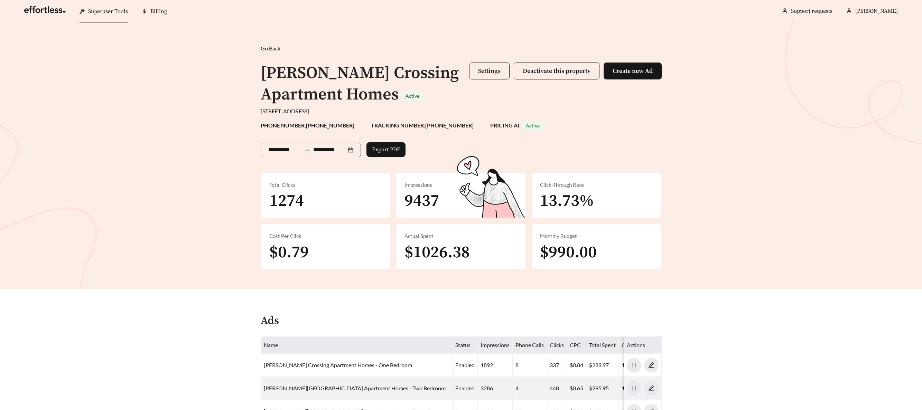
click at [479, 71] on span "Settings" at bounding box center [489, 71] width 22 height 8
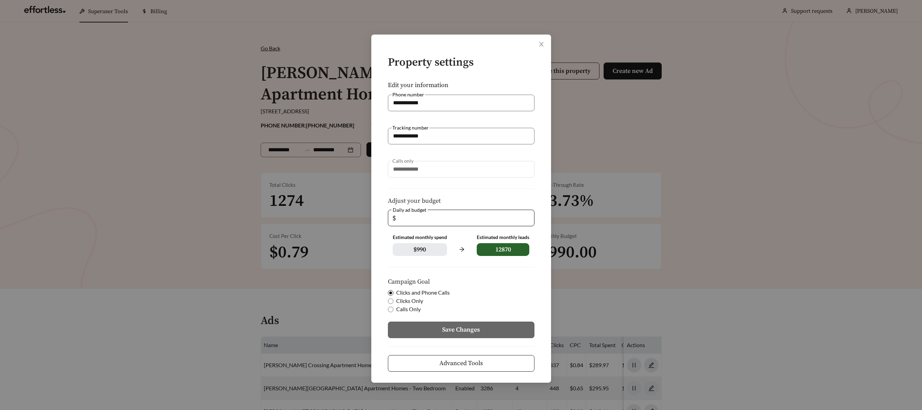
drag, startPoint x: 388, startPoint y: 215, endPoint x: 369, endPoint y: 213, distance: 19.2
click at [369, 213] on div "**********" at bounding box center [461, 205] width 922 height 410
type input "**"
click at [415, 333] on button "Save Changes" at bounding box center [461, 330] width 147 height 17
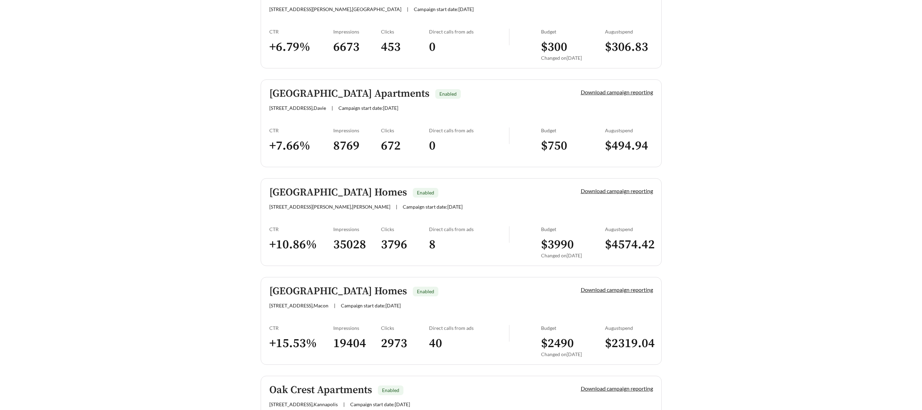
scroll to position [1545, 0]
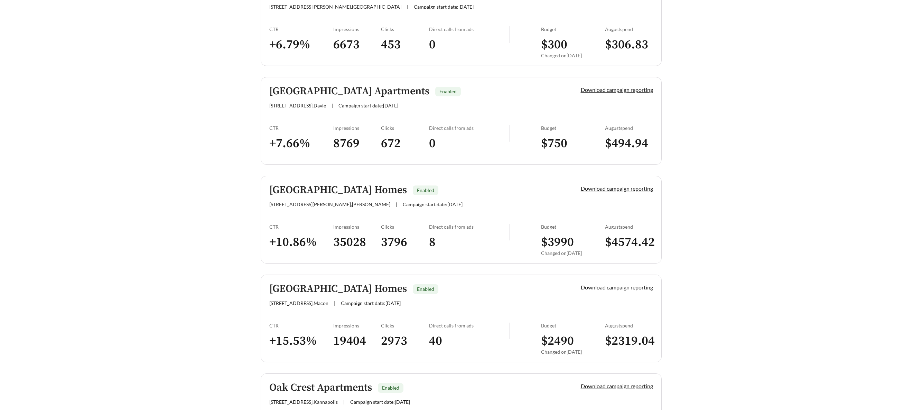
click at [314, 290] on h5 "Northwood Apartment Homes" at bounding box center [338, 288] width 138 height 11
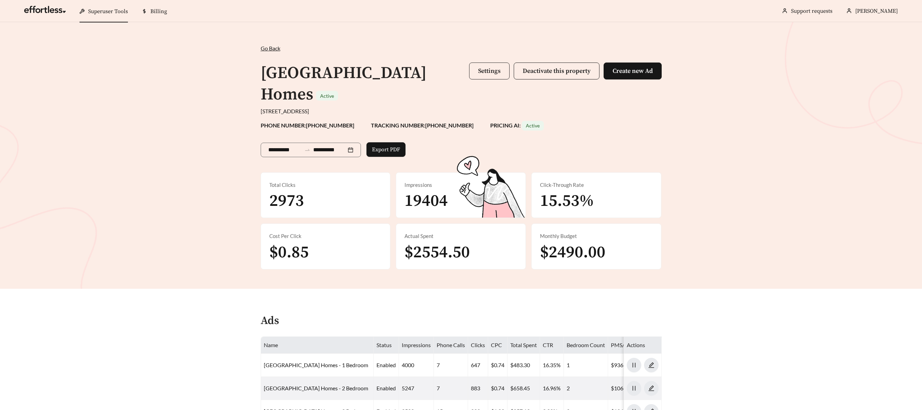
click at [490, 71] on span "Settings" at bounding box center [489, 71] width 22 height 8
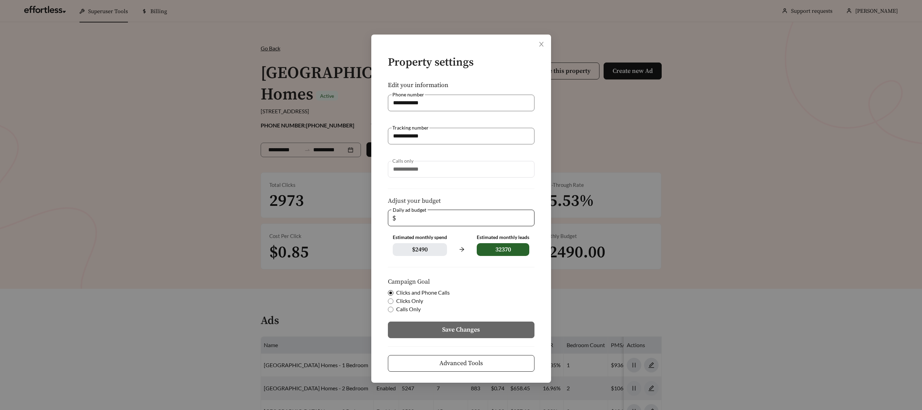
drag, startPoint x: 396, startPoint y: 223, endPoint x: 352, endPoint y: 218, distance: 44.1
click at [353, 218] on div "**********" at bounding box center [461, 205] width 922 height 410
type input "**"
click at [429, 333] on button "Save Changes" at bounding box center [461, 330] width 147 height 17
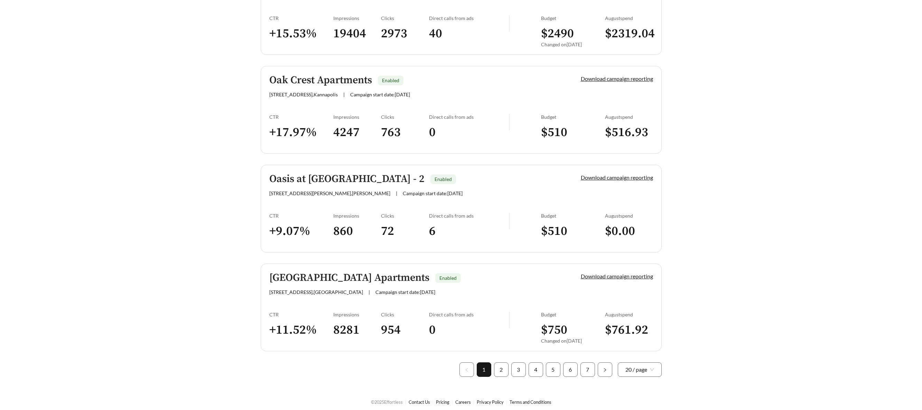
scroll to position [1856, 0]
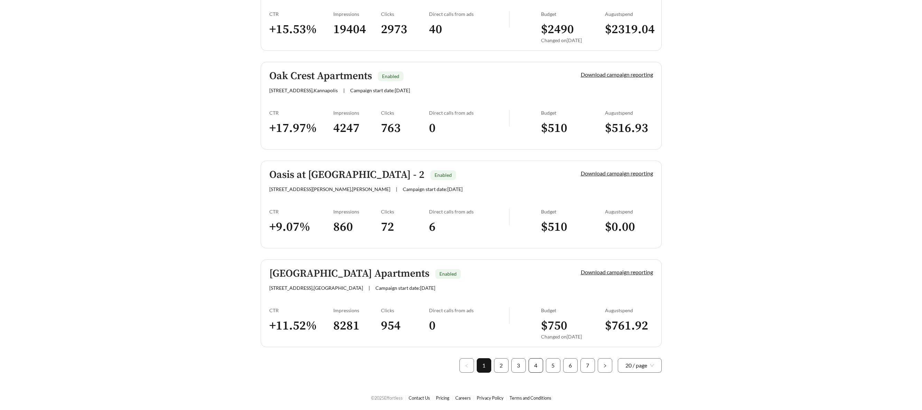
click at [538, 365] on link "4" at bounding box center [536, 366] width 14 height 14
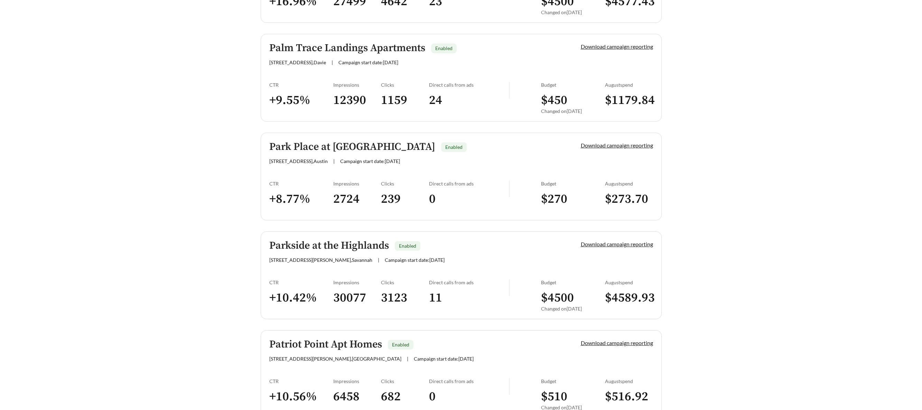
scroll to position [699, 0]
click at [320, 244] on h5 "Parkside at the Highlands" at bounding box center [329, 245] width 120 height 11
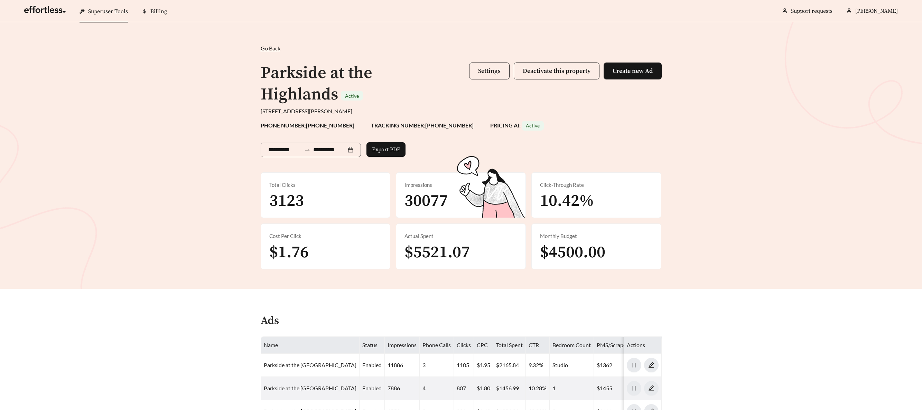
click at [492, 65] on button "Settings" at bounding box center [489, 71] width 40 height 17
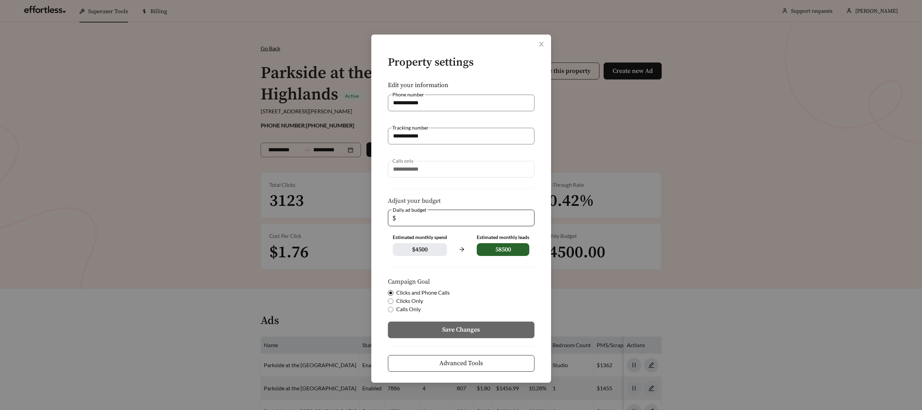
drag, startPoint x: 385, startPoint y: 213, endPoint x: 368, endPoint y: 211, distance: 17.0
click at [368, 211] on div "**********" at bounding box center [461, 205] width 922 height 410
drag, startPoint x: 412, startPoint y: 215, endPoint x: 359, endPoint y: 209, distance: 53.9
click at [359, 209] on div "**********" at bounding box center [461, 205] width 922 height 410
type input "*"
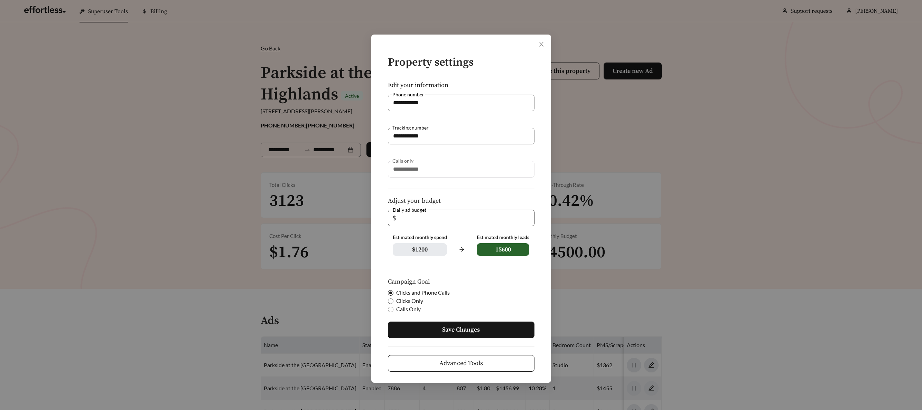
type input "*"
type input "**"
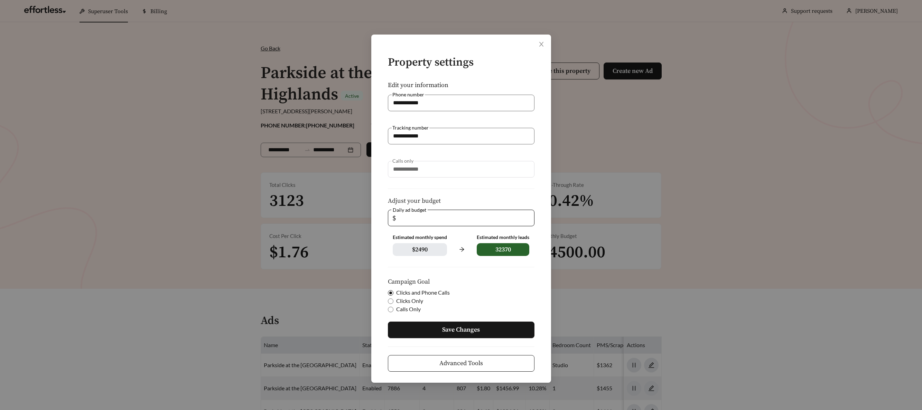
click at [419, 334] on button "Save Changes" at bounding box center [461, 330] width 147 height 17
drag, startPoint x: 420, startPoint y: 329, endPoint x: 417, endPoint y: 326, distance: 4.4
click at [420, 329] on button "Save Changes" at bounding box center [461, 330] width 147 height 17
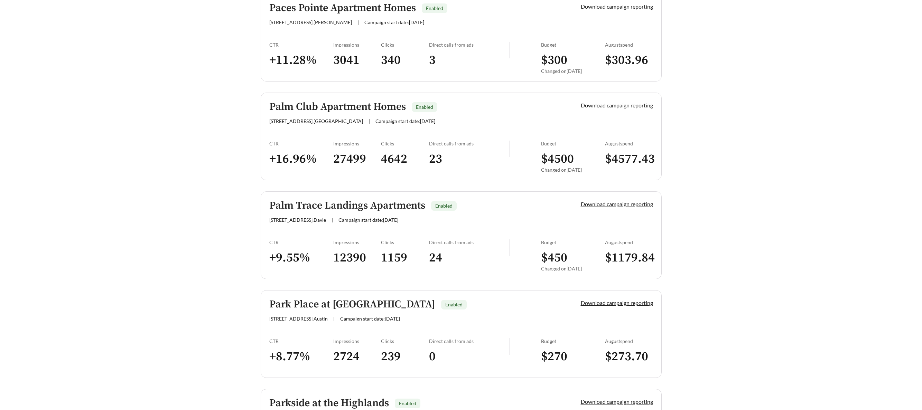
scroll to position [537, 0]
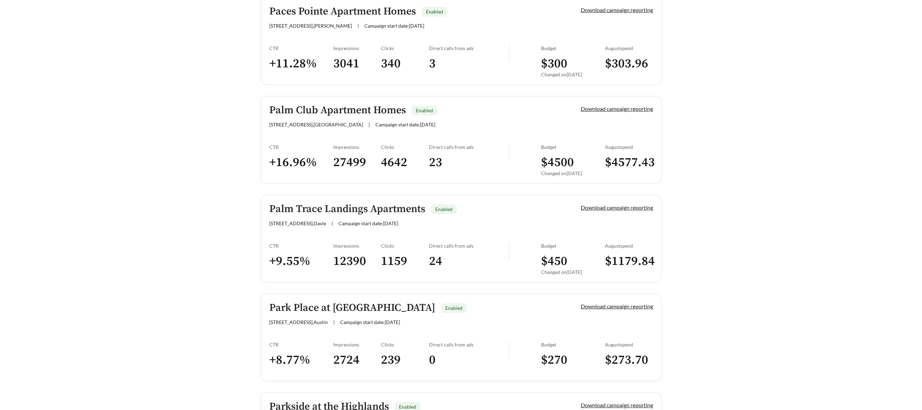
click at [292, 112] on h5 "Palm Club Apartment Homes" at bounding box center [337, 110] width 137 height 11
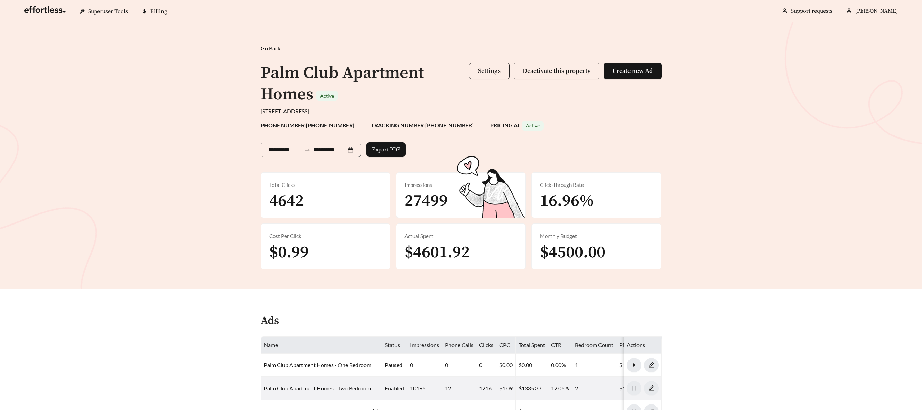
click at [489, 66] on button "Settings" at bounding box center [489, 71] width 40 height 17
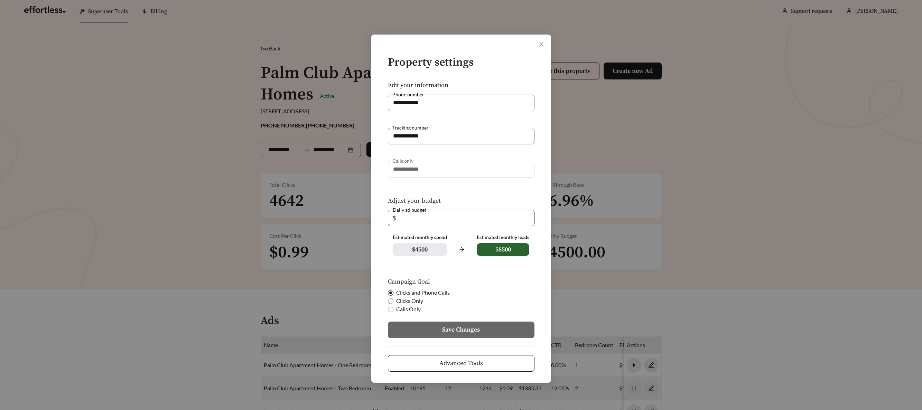
drag, startPoint x: 385, startPoint y: 217, endPoint x: 376, endPoint y: 217, distance: 9.3
click at [376, 217] on div "**********" at bounding box center [461, 209] width 180 height 348
type input "*"
type input "**"
click at [417, 330] on button "Save Changes" at bounding box center [461, 330] width 147 height 17
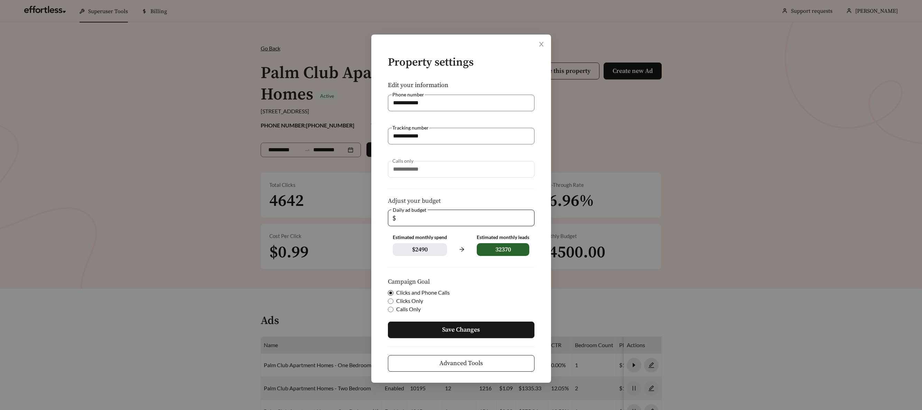
click at [417, 324] on button "Save Changes" at bounding box center [461, 330] width 147 height 17
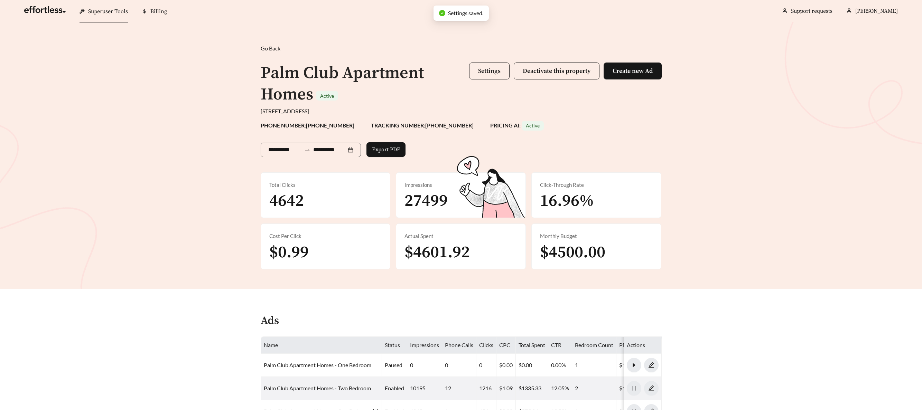
scroll to position [1, 0]
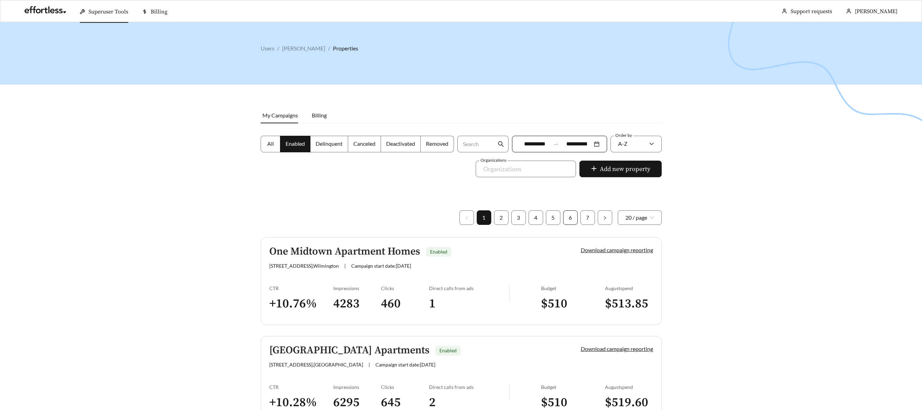
click at [573, 220] on link "6" at bounding box center [571, 218] width 14 height 14
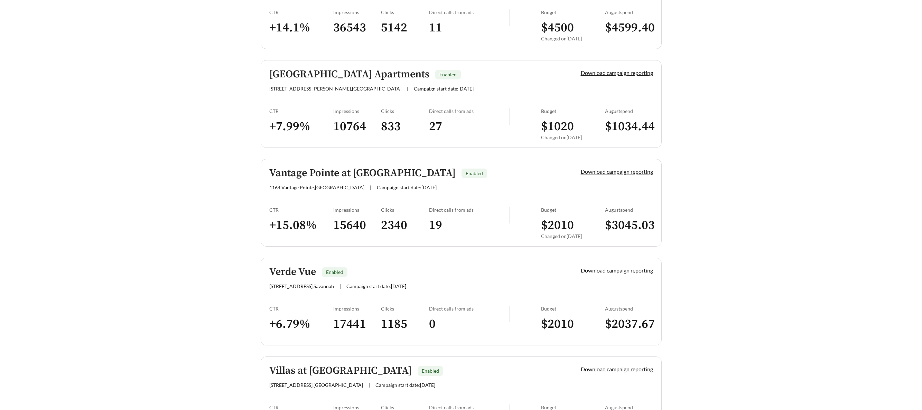
scroll to position [677, 0]
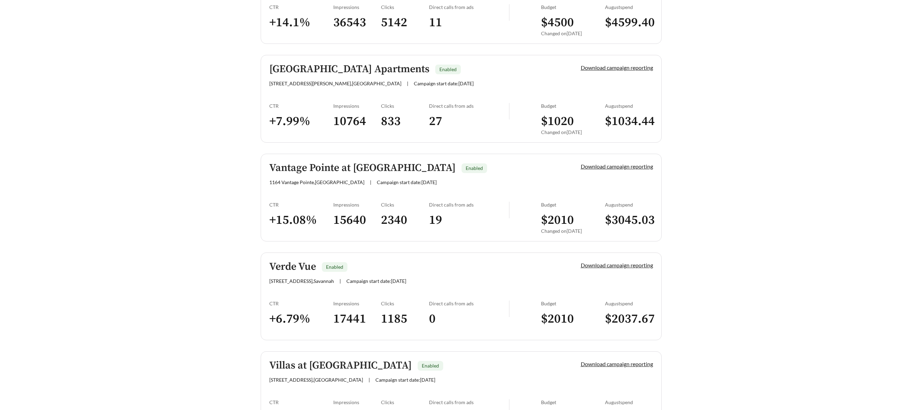
click at [282, 263] on h5 "Verde Vue" at bounding box center [292, 266] width 47 height 11
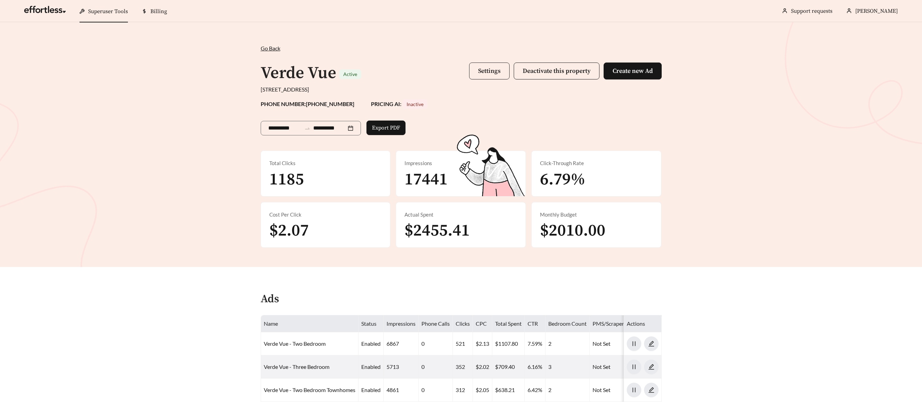
click at [501, 78] on button "Settings" at bounding box center [489, 71] width 40 height 17
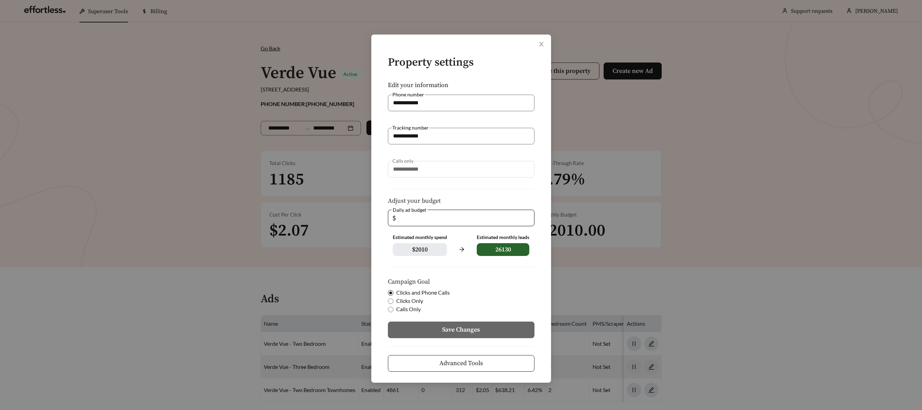
drag, startPoint x: 407, startPoint y: 212, endPoint x: 372, endPoint y: 209, distance: 35.0
click at [374, 209] on div "**********" at bounding box center [461, 209] width 180 height 348
drag, startPoint x: 439, startPoint y: 222, endPoint x: 367, endPoint y: 216, distance: 71.5
click at [368, 216] on div "**********" at bounding box center [461, 205] width 922 height 410
type input "**"
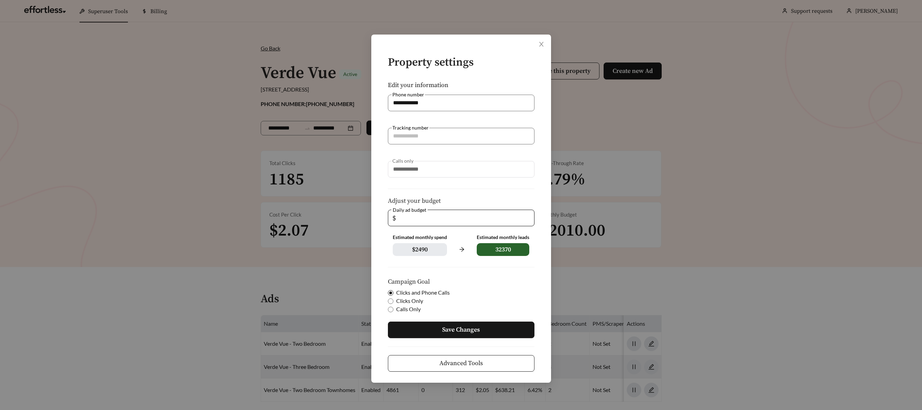
click at [436, 324] on button "Save Changes" at bounding box center [461, 330] width 147 height 17
click at [437, 325] on button "Save Changes" at bounding box center [461, 330] width 147 height 17
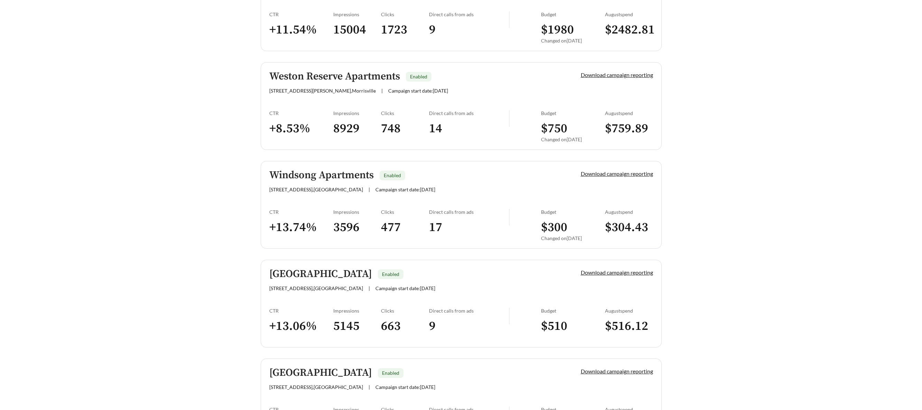
scroll to position [1856, 0]
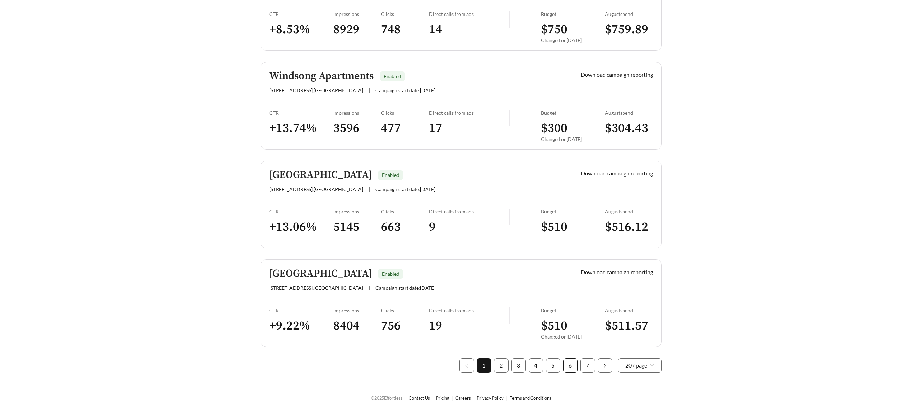
click at [567, 366] on link "6" at bounding box center [571, 366] width 14 height 14
click at [566, 366] on link "6" at bounding box center [571, 366] width 14 height 14
click at [550, 367] on link "5" at bounding box center [553, 366] width 14 height 14
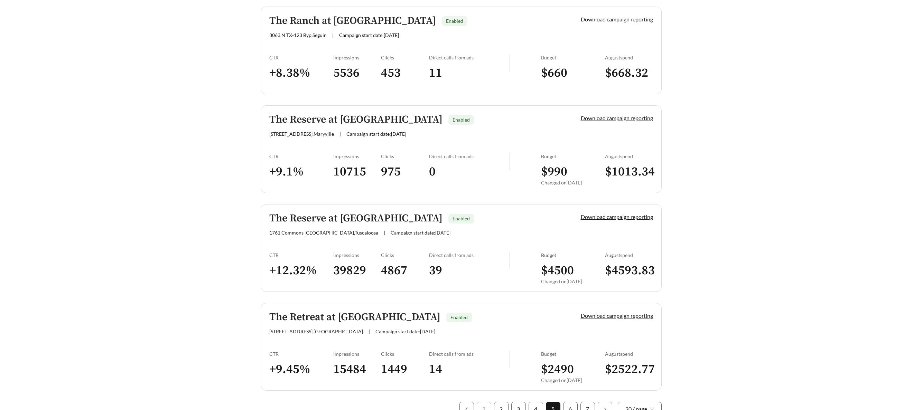
scroll to position [1856, 0]
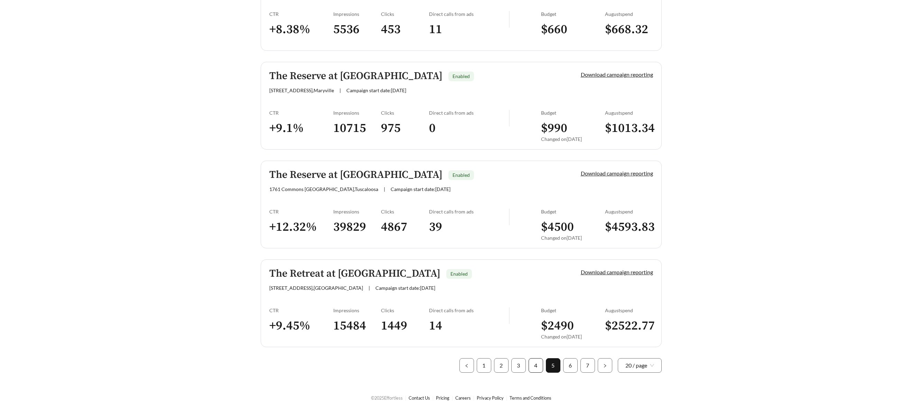
click at [530, 367] on link "4" at bounding box center [536, 366] width 14 height 14
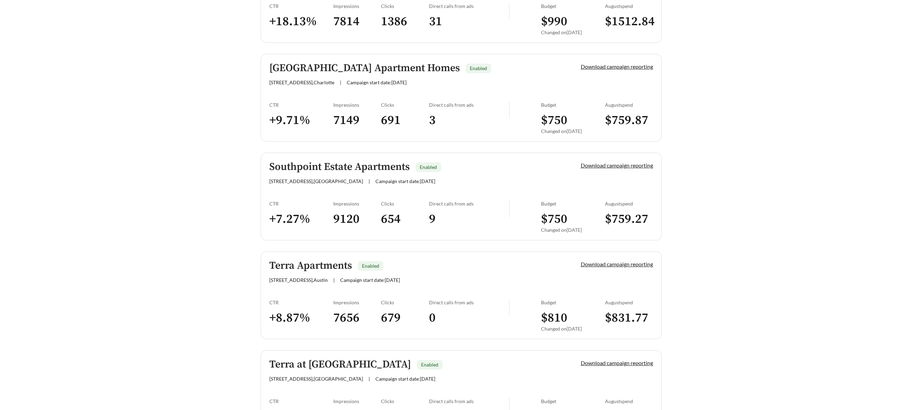
scroll to position [1856, 0]
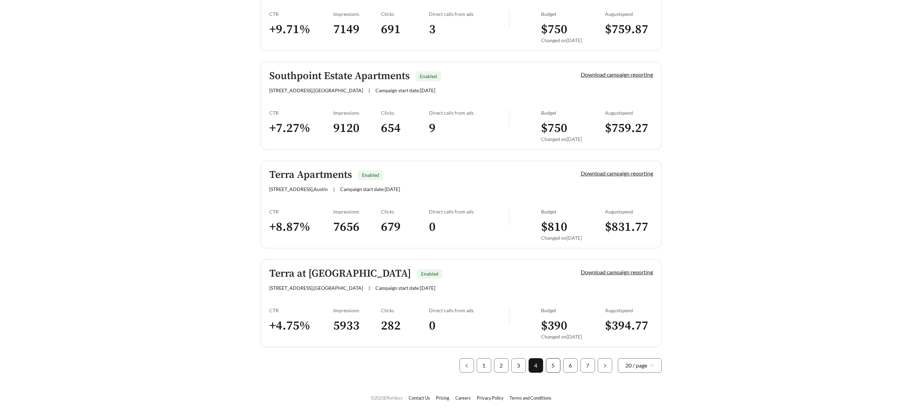
click at [551, 370] on link "5" at bounding box center [553, 366] width 14 height 14
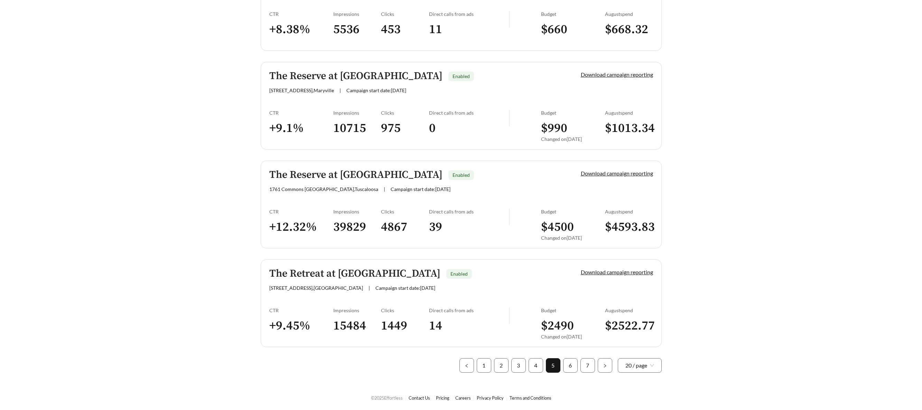
click at [365, 273] on h5 "The Retreat at Grande Lake Apartments" at bounding box center [354, 273] width 171 height 11
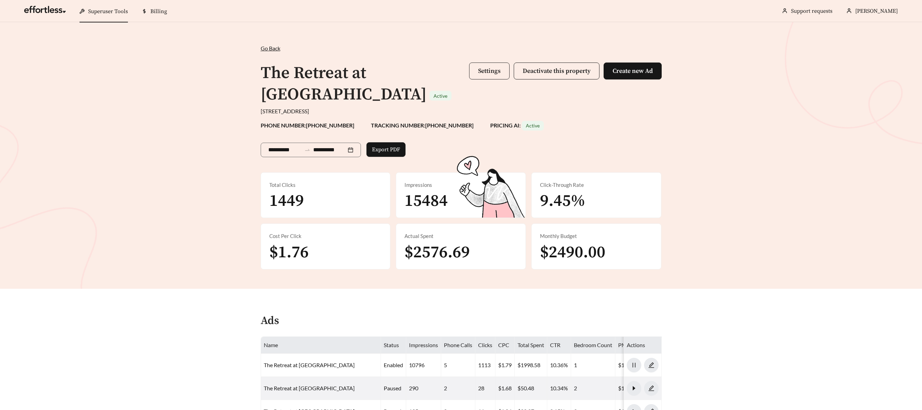
click at [483, 74] on span "Settings" at bounding box center [489, 71] width 22 height 8
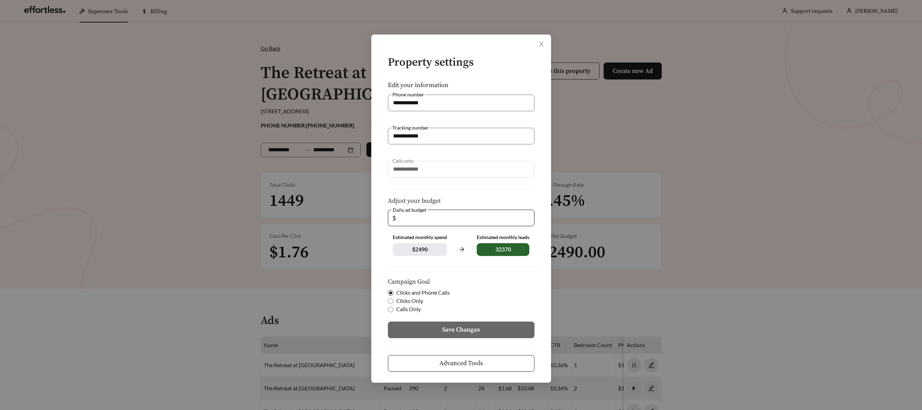
drag, startPoint x: 403, startPoint y: 220, endPoint x: 372, endPoint y: 217, distance: 31.6
click at [372, 217] on div "**********" at bounding box center [461, 209] width 180 height 348
type input "*"
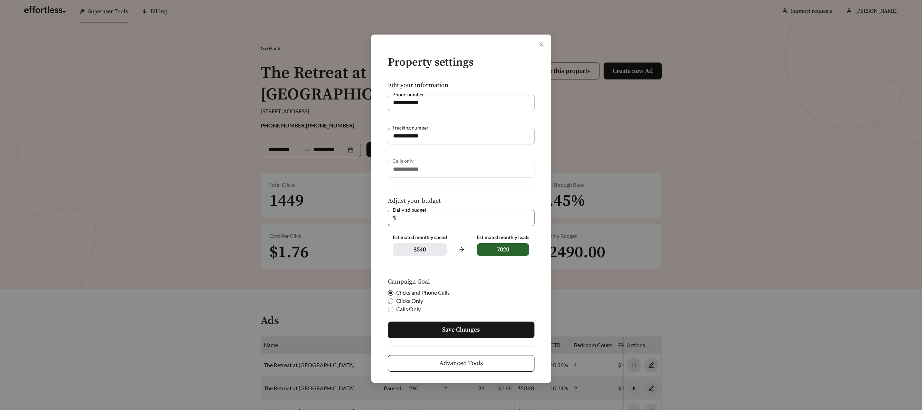
type input "*"
type input "**"
click at [427, 332] on button "Save Changes" at bounding box center [461, 330] width 147 height 17
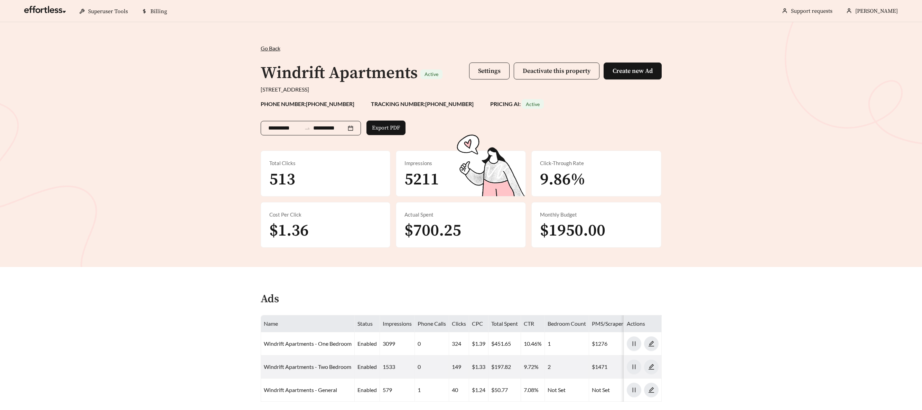
click at [291, 128] on input "**********" at bounding box center [284, 128] width 33 height 8
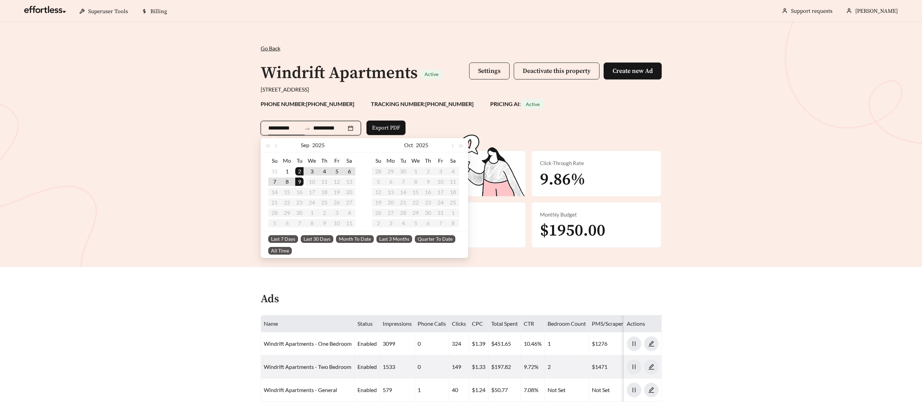
type input "**********"
click at [321, 241] on span "Last 30 Days" at bounding box center [317, 239] width 32 height 8
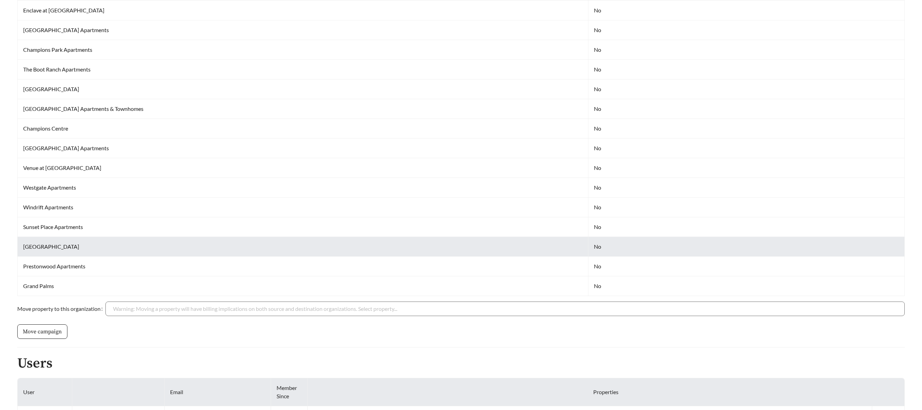
scroll to position [448, 0]
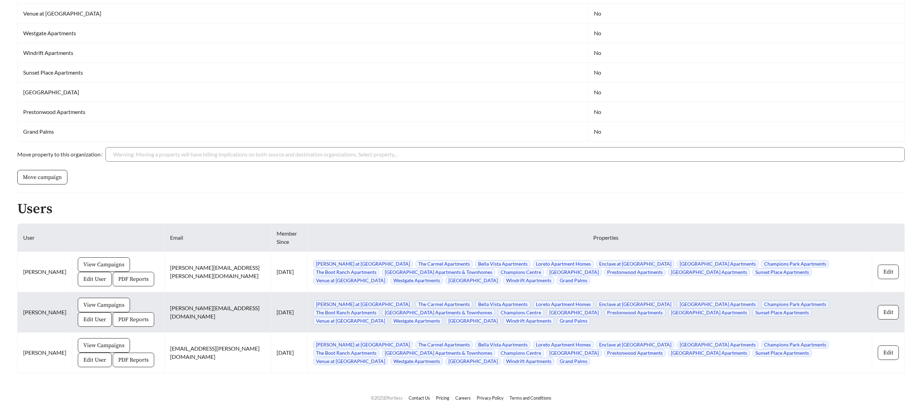
click at [118, 320] on span "PDF Reports" at bounding box center [133, 320] width 30 height 8
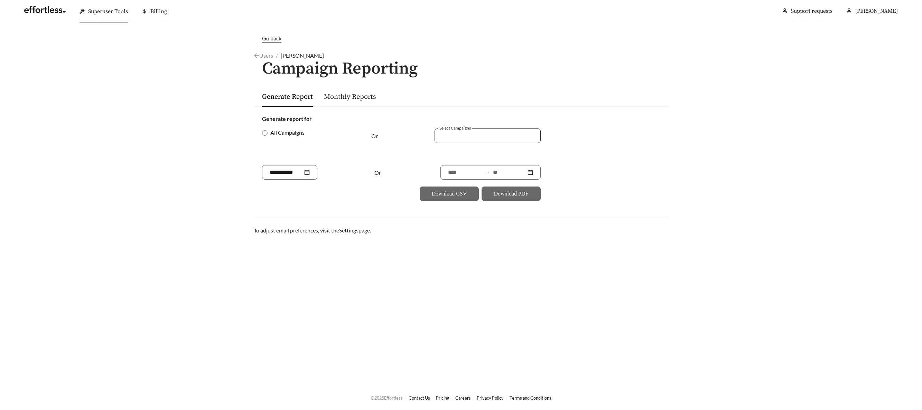
click at [454, 137] on div at bounding box center [483, 135] width 90 height 9
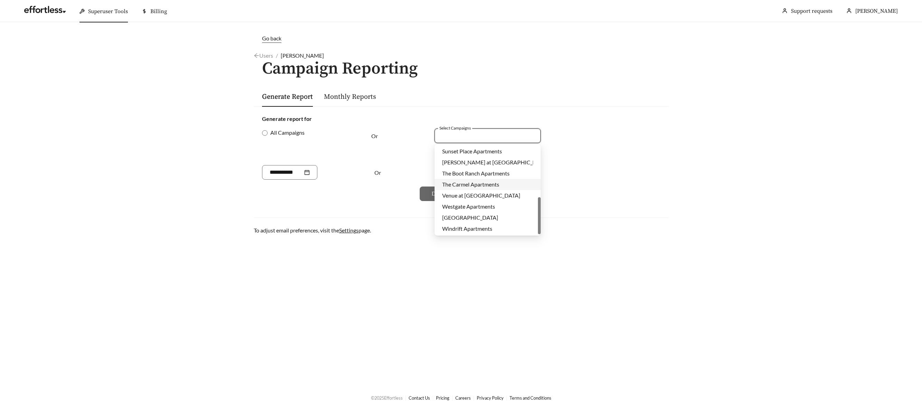
scroll to position [122, 0]
click at [467, 229] on span "Windrift Apartments" at bounding box center [467, 228] width 50 height 7
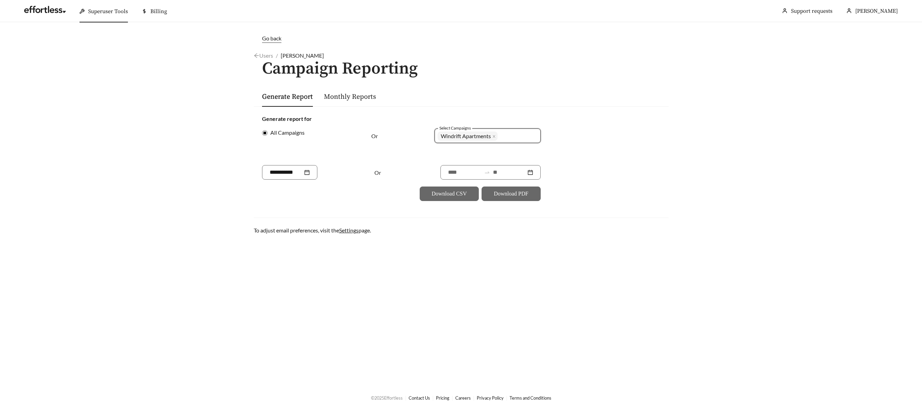
drag, startPoint x: 368, startPoint y: 166, endPoint x: 373, endPoint y: 165, distance: 4.9
click at [368, 166] on div "Or" at bounding box center [401, 172] width 279 height 15
click at [508, 175] on input at bounding box center [509, 172] width 33 height 8
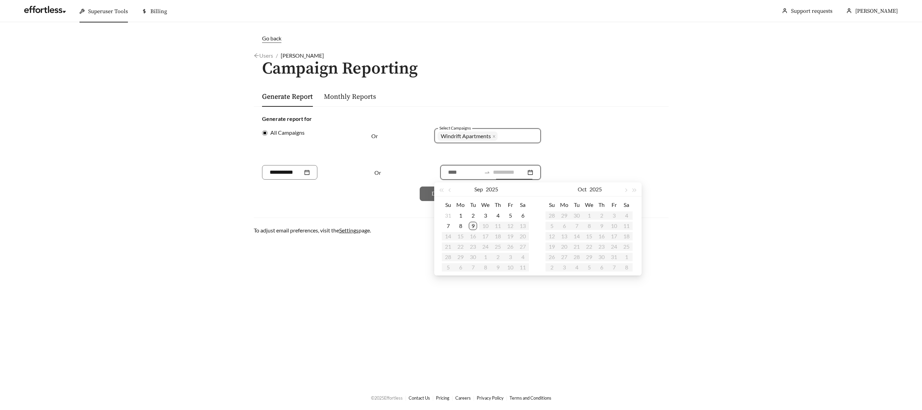
type input "**********"
drag, startPoint x: 472, startPoint y: 224, endPoint x: 480, endPoint y: 220, distance: 8.7
click at [472, 224] on div "9" at bounding box center [473, 226] width 8 height 8
type input "**********"
drag, startPoint x: 449, startPoint y: 189, endPoint x: 454, endPoint y: 192, distance: 5.9
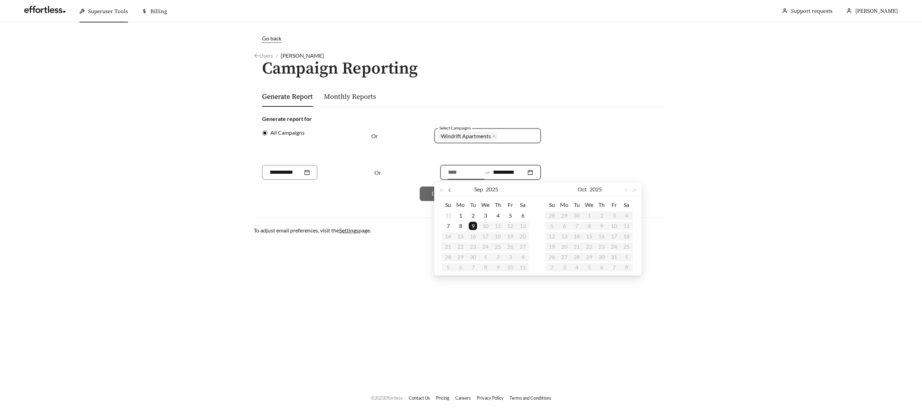
click at [449, 189] on span "button" at bounding box center [449, 190] width 3 height 3
type input "**********"
click at [510, 226] on div "8" at bounding box center [510, 226] width 8 height 8
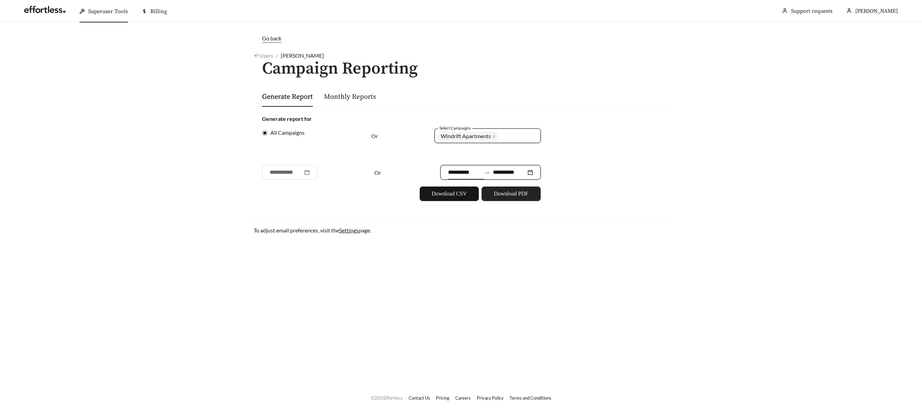
click at [507, 192] on span "Download PDF" at bounding box center [511, 194] width 35 height 8
click at [87, 8] on div "Superuser Tools" at bounding box center [104, 11] width 48 height 22
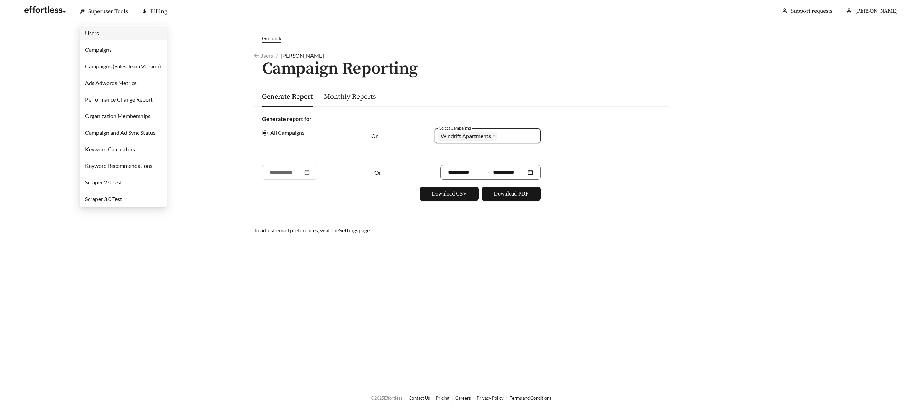
click at [102, 50] on link "Campaigns" at bounding box center [98, 49] width 27 height 7
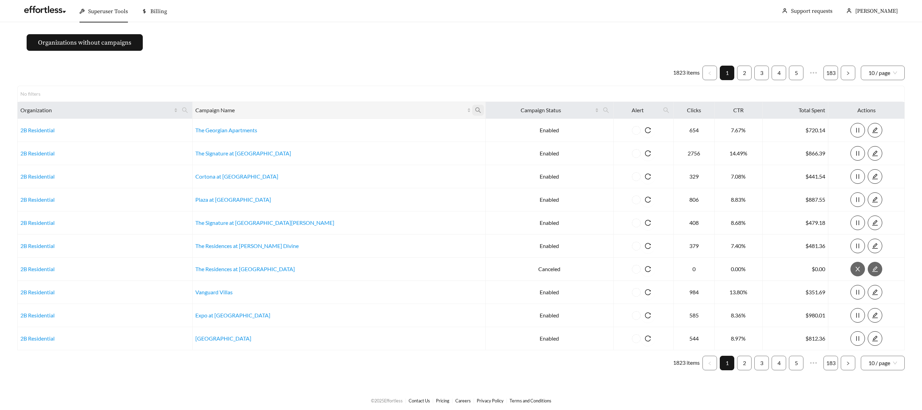
drag, startPoint x: 411, startPoint y: 108, endPoint x: 372, endPoint y: 118, distance: 40.0
click at [475, 108] on icon "search" at bounding box center [478, 110] width 6 height 6
click at [362, 131] on input "text" at bounding box center [374, 127] width 71 height 15
type input "*****"
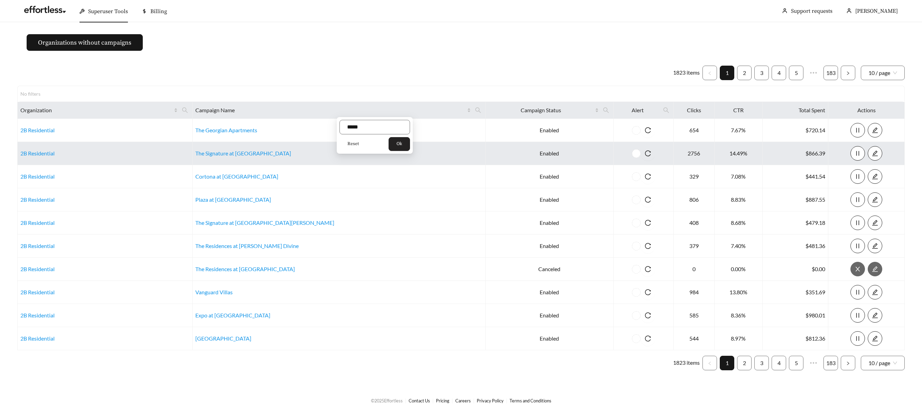
click at [398, 147] on button "Ok" at bounding box center [399, 144] width 21 height 14
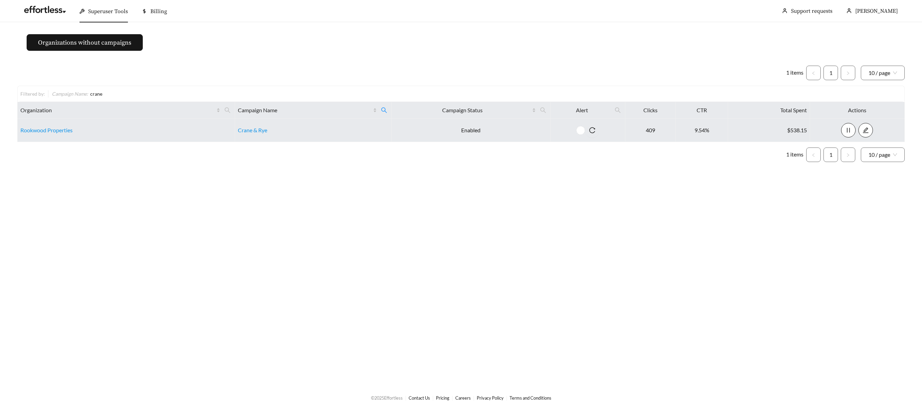
click at [250, 133] on td "Crane & Rye" at bounding box center [313, 130] width 157 height 23
click at [249, 128] on link "Crane & Rye" at bounding box center [252, 130] width 29 height 7
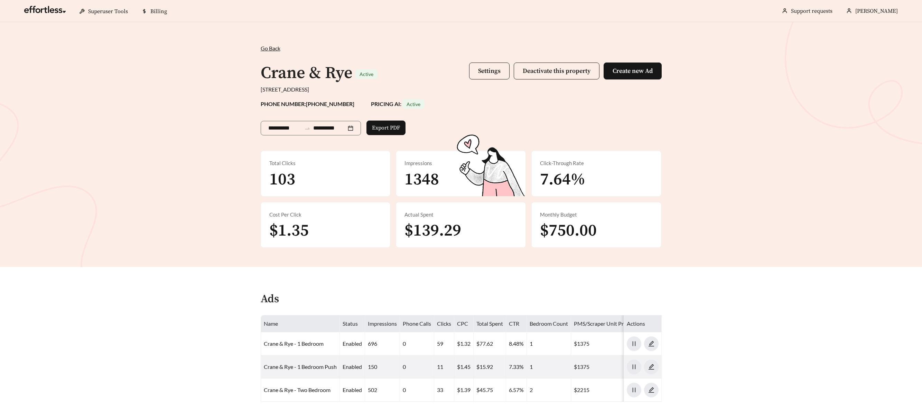
click at [482, 82] on span "Settings Deactivate this property Create new Ad" at bounding box center [565, 73] width 193 height 21
click at [481, 79] on button "Settings" at bounding box center [489, 71] width 40 height 17
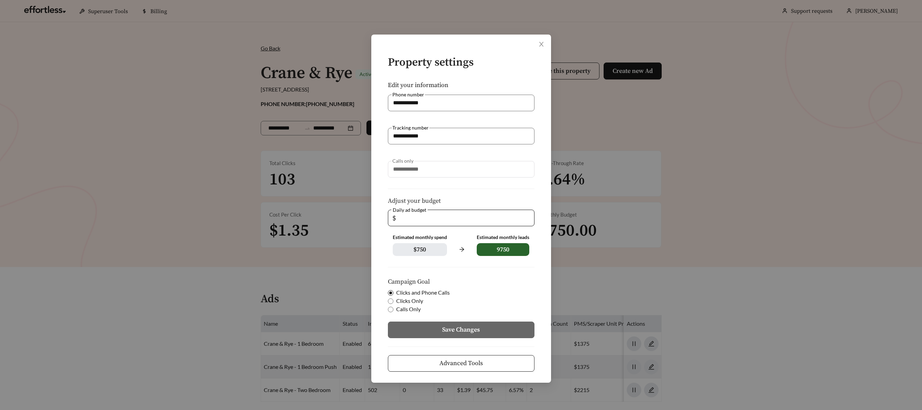
click at [461, 359] on span "Advanced Tools" at bounding box center [461, 363] width 44 height 9
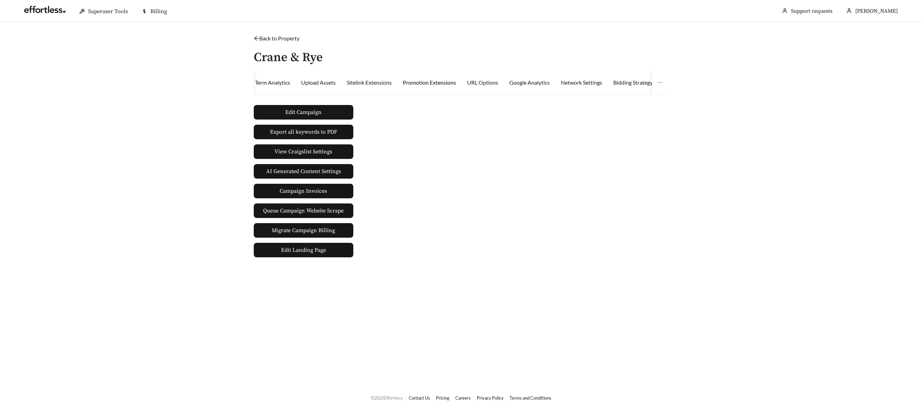
click at [452, 84] on div "Promotion Extensions" at bounding box center [429, 82] width 53 height 8
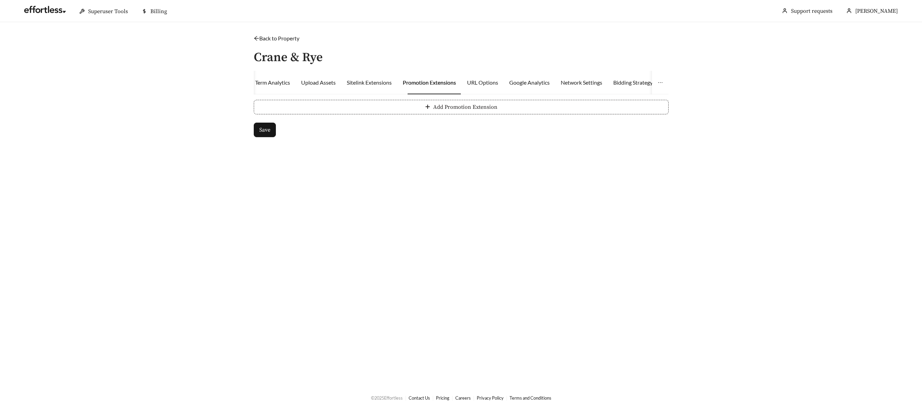
click at [449, 110] on span "Add Promotion Extension" at bounding box center [465, 107] width 64 height 8
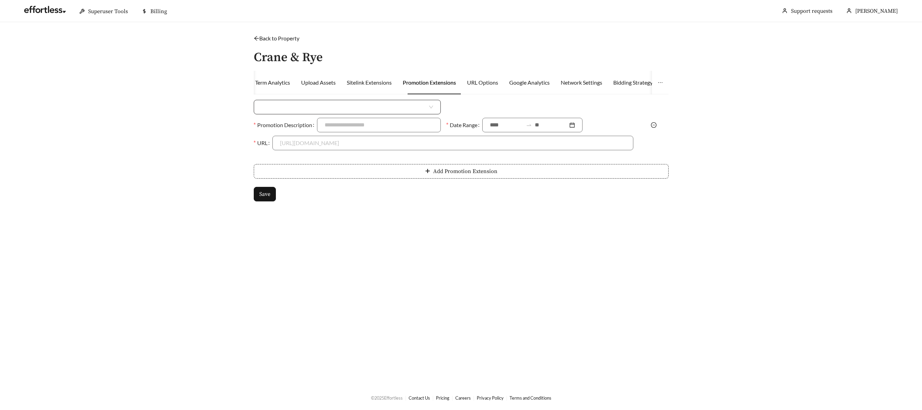
click at [332, 108] on input "search" at bounding box center [344, 107] width 166 height 14
click at [290, 136] on div "Percent Off" at bounding box center [347, 134] width 172 height 8
click at [500, 108] on input at bounding box center [549, 107] width 167 height 14
type input "***"
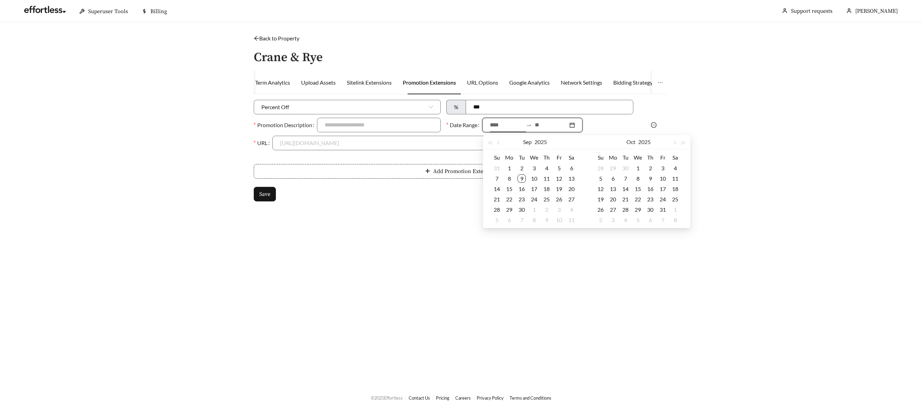
click at [515, 125] on input at bounding box center [506, 125] width 33 height 8
type input "**********"
click at [523, 181] on div "9" at bounding box center [522, 179] width 8 height 8
type input "**********"
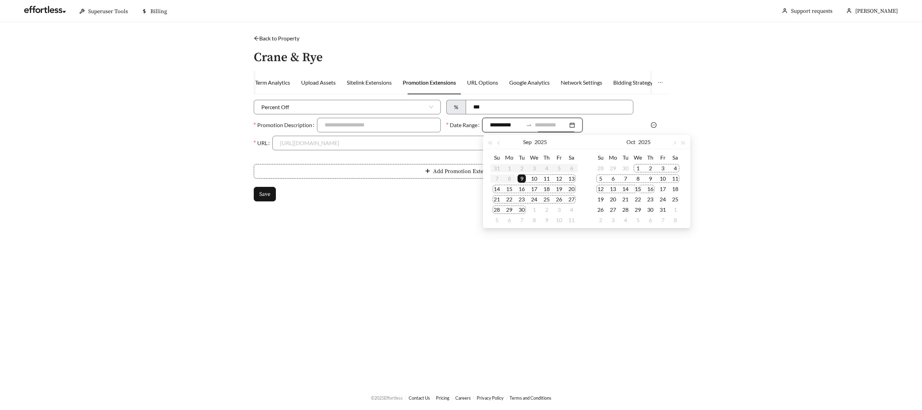
type input "**********"
click at [636, 190] on div "15" at bounding box center [638, 189] width 8 height 8
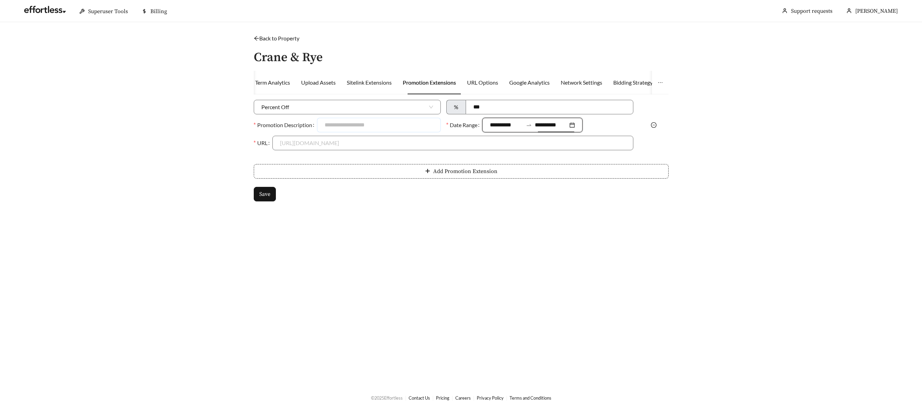
click at [352, 127] on input "Promotion Description" at bounding box center [379, 125] width 124 height 15
drag, startPoint x: 338, startPoint y: 124, endPoint x: 303, endPoint y: 122, distance: 35.0
click at [304, 121] on div "**********" at bounding box center [347, 125] width 187 height 15
drag, startPoint x: 366, startPoint y: 125, endPoint x: 353, endPoint y: 125, distance: 12.8
click at [353, 125] on input "**********" at bounding box center [379, 125] width 124 height 15
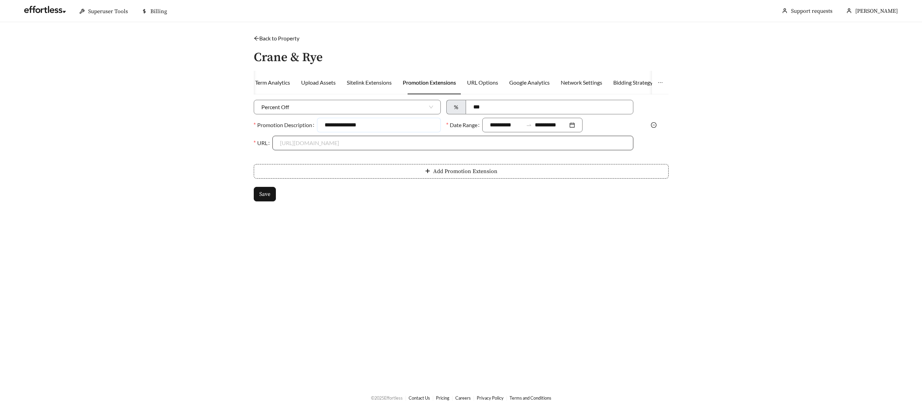
type input "**********"
click at [363, 142] on input "URL" at bounding box center [453, 143] width 346 height 14
click at [310, 159] on div "[URL][DOMAIN_NAME]" at bounding box center [453, 159] width 346 height 8
type input "**********"
click at [272, 189] on button "Save" at bounding box center [265, 194] width 22 height 15
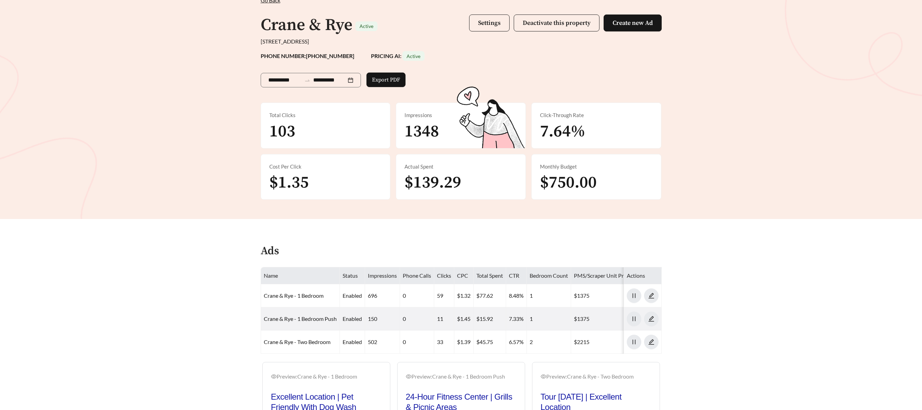
scroll to position [49, 0]
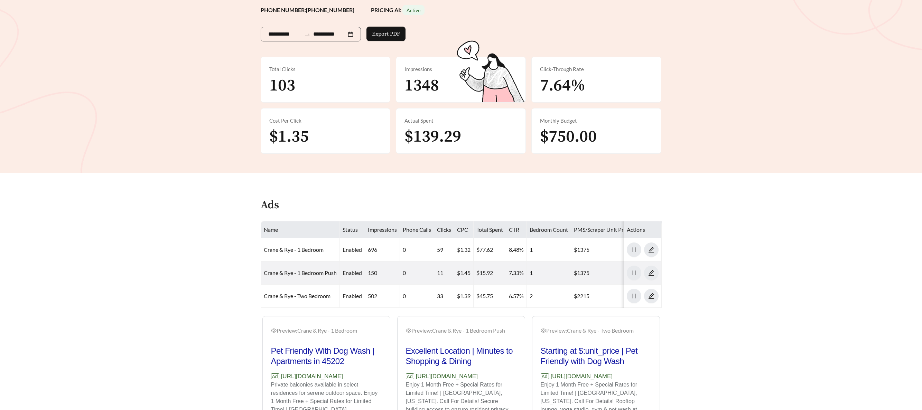
scroll to position [202, 0]
